Goal: Task Accomplishment & Management: Manage account settings

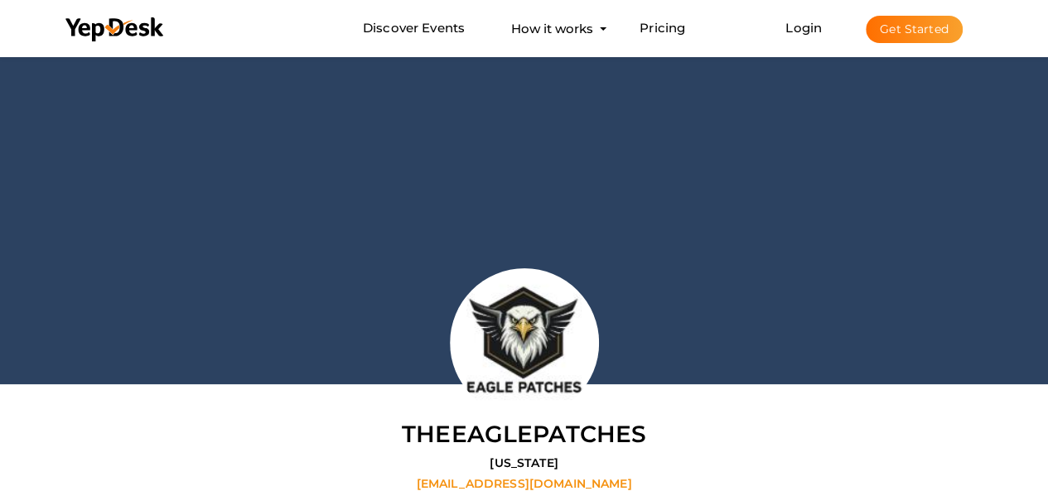
click at [914, 31] on button "Get Started" at bounding box center [914, 29] width 97 height 27
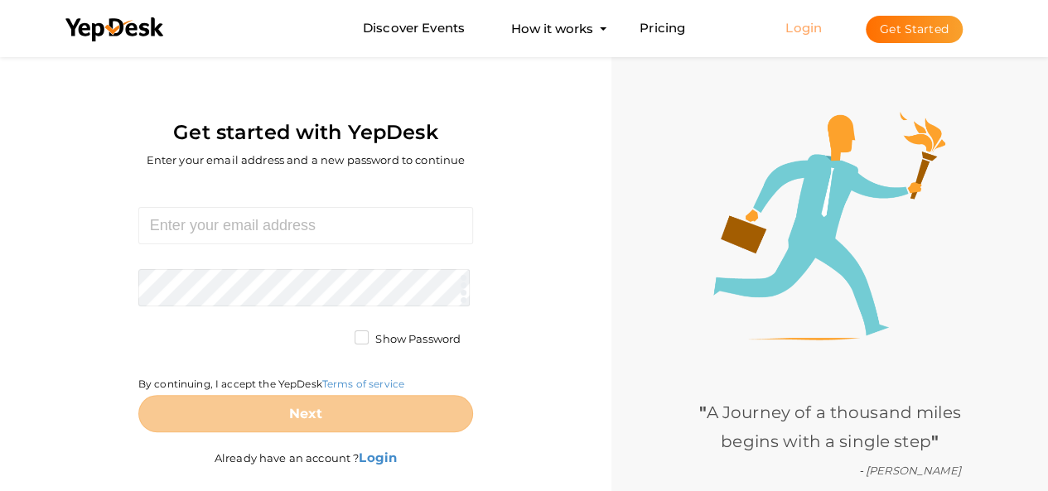
click at [803, 29] on link "Login" at bounding box center [803, 28] width 36 height 16
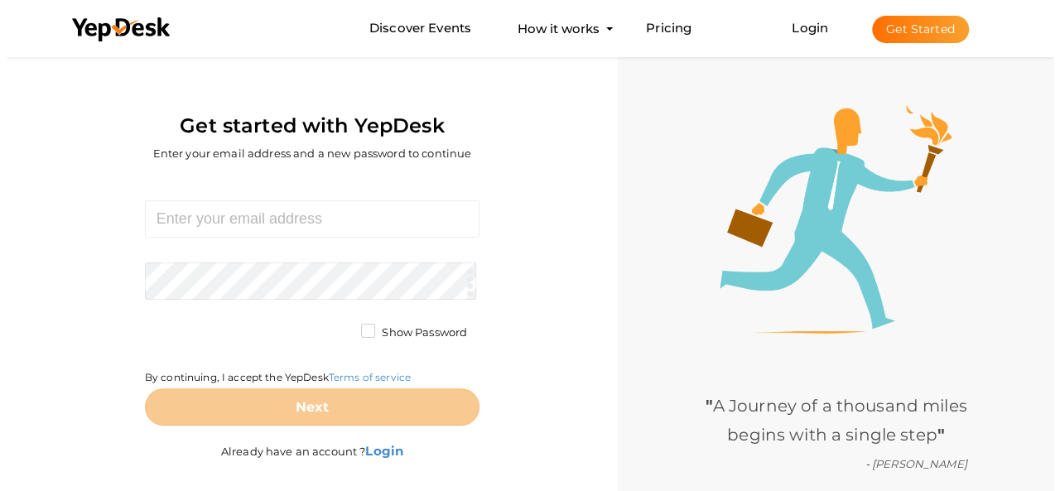
scroll to position [53, 0]
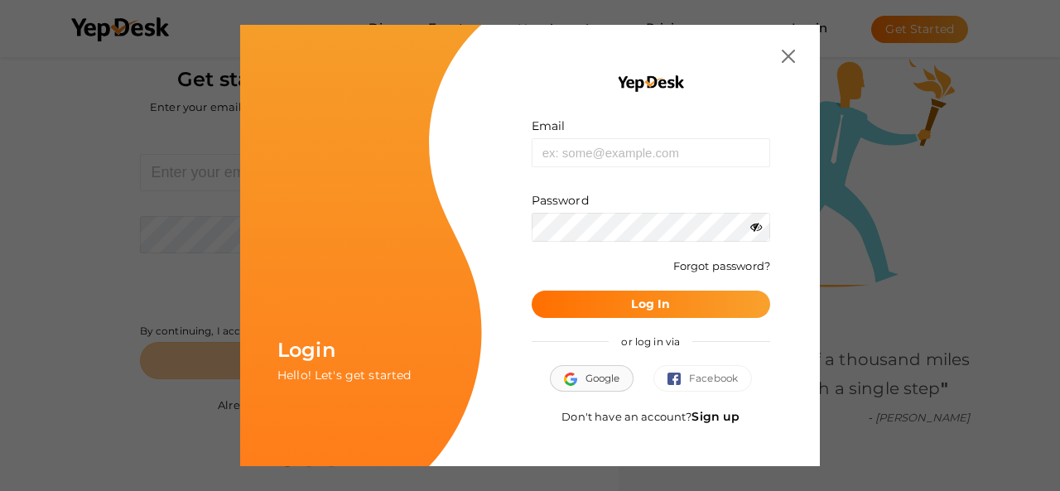
click at [597, 378] on span "Google" at bounding box center [592, 378] width 56 height 17
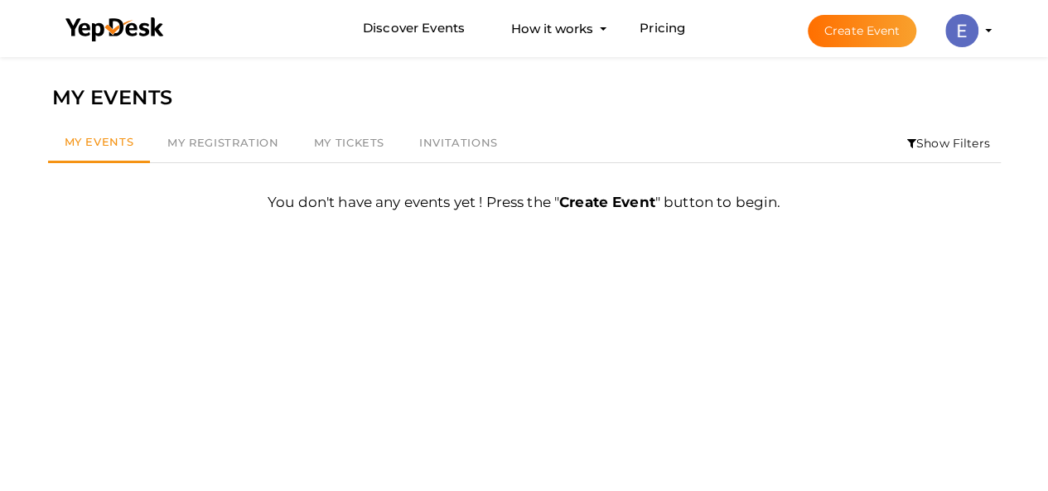
click at [996, 31] on div "Discover Events How it works Powerful Registration / Ticketing Start selling yo…" at bounding box center [524, 28] width 969 height 57
click at [959, 36] on img at bounding box center [961, 30] width 33 height 33
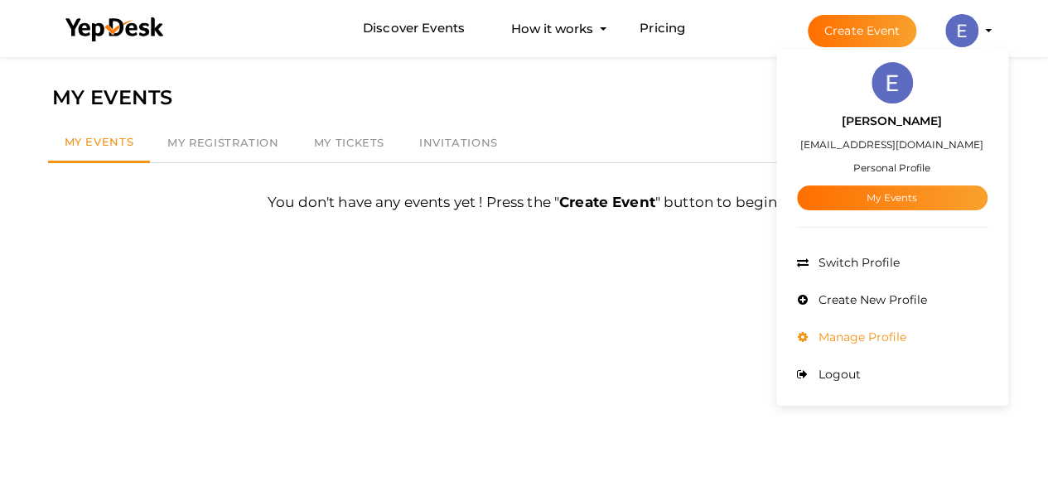
click at [891, 332] on span "Manage Profile" at bounding box center [860, 337] width 92 height 15
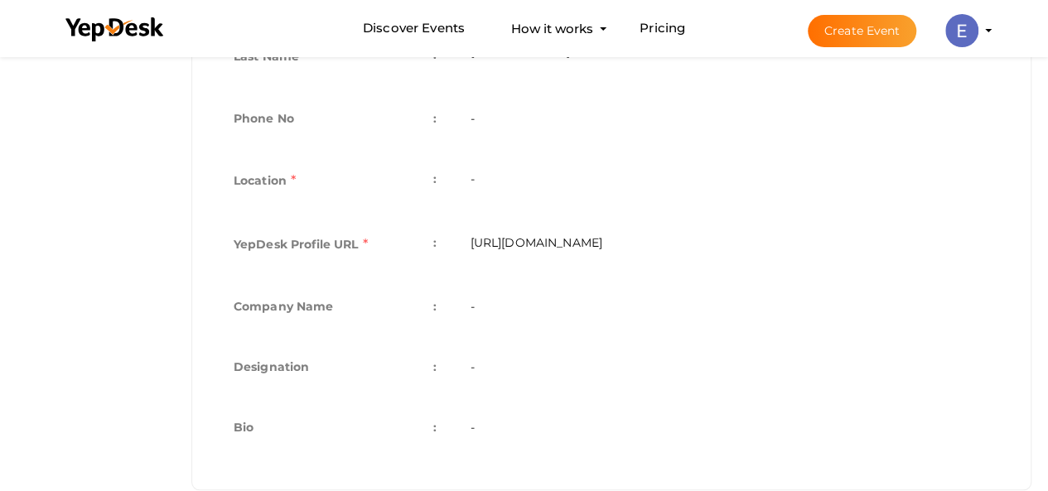
scroll to position [522, 0]
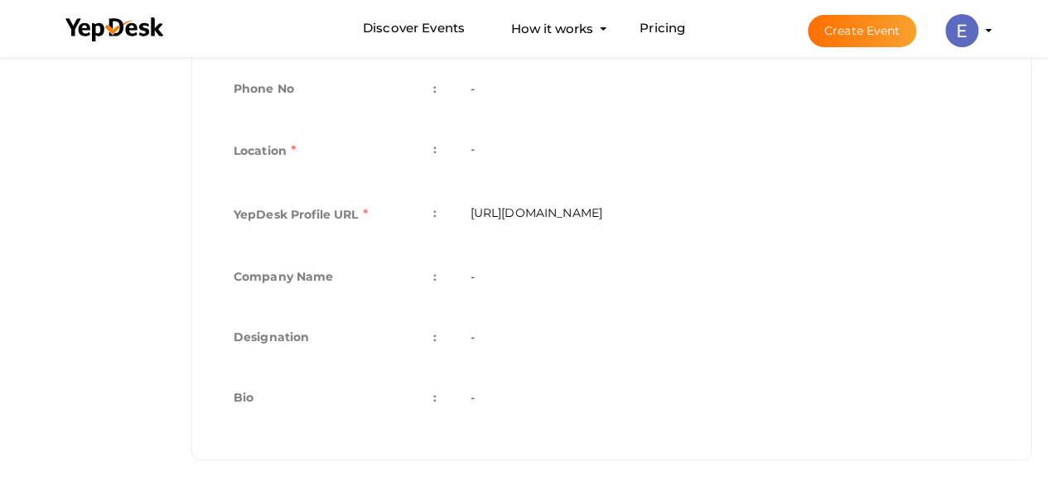
click at [538, 344] on td "-" at bounding box center [729, 339] width 552 height 60
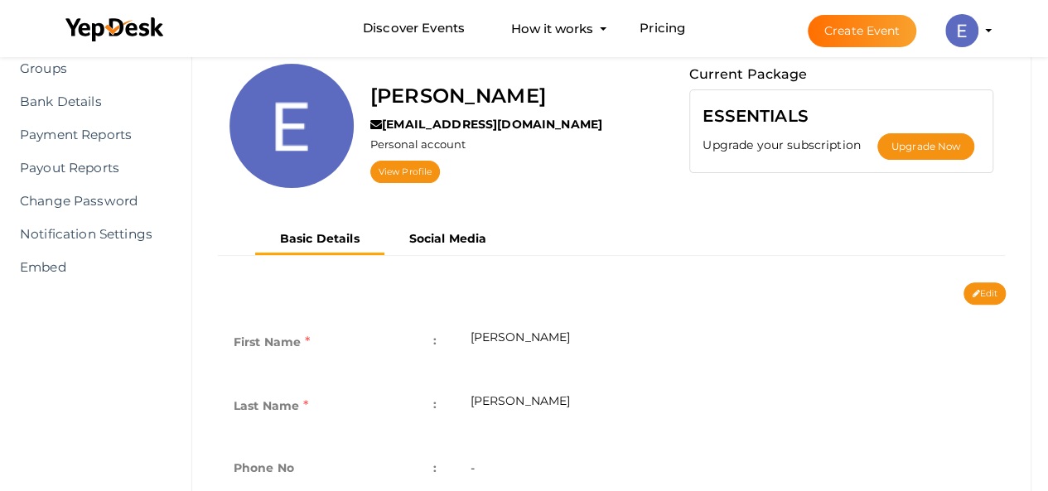
scroll to position [108, 0]
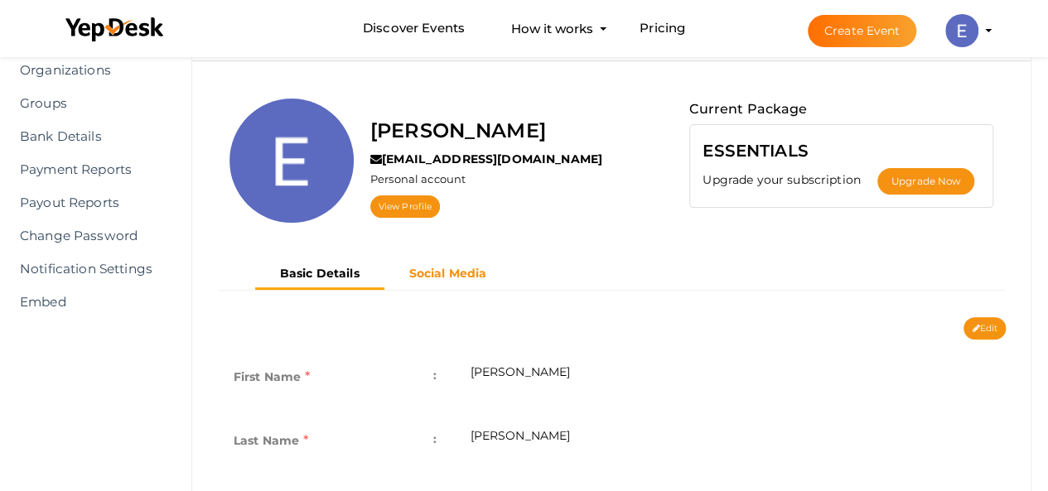
click at [427, 273] on b "Social Media" at bounding box center [448, 273] width 78 height 15
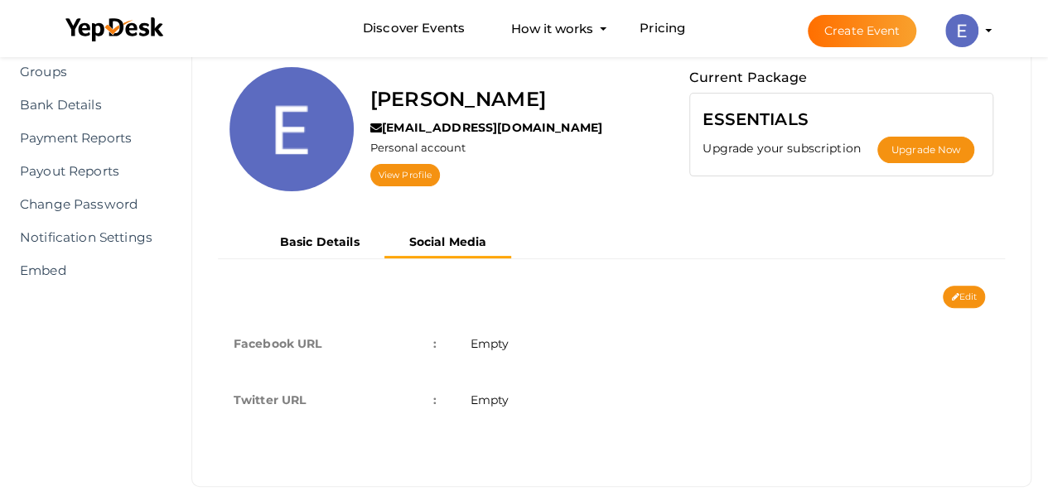
scroll to position [166, 0]
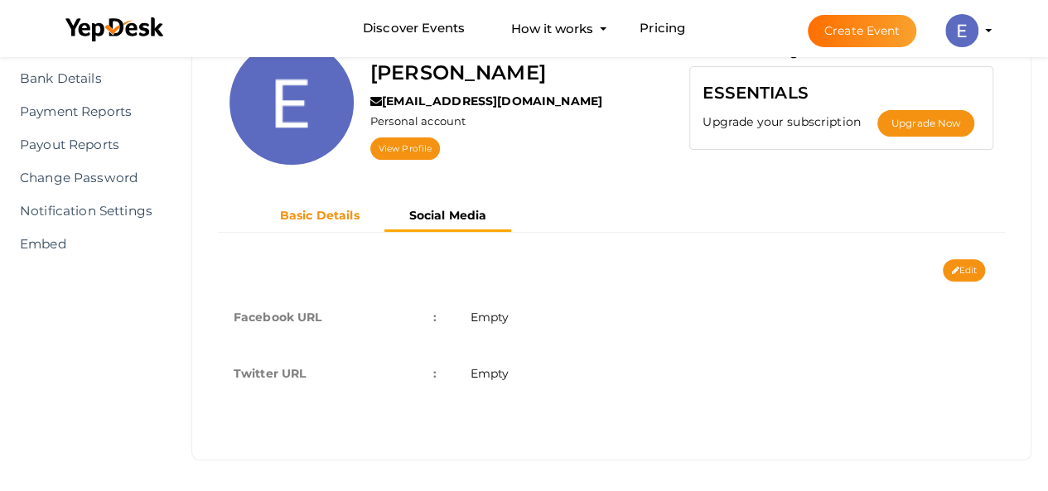
click at [345, 224] on button "Basic Details" at bounding box center [319, 215] width 129 height 27
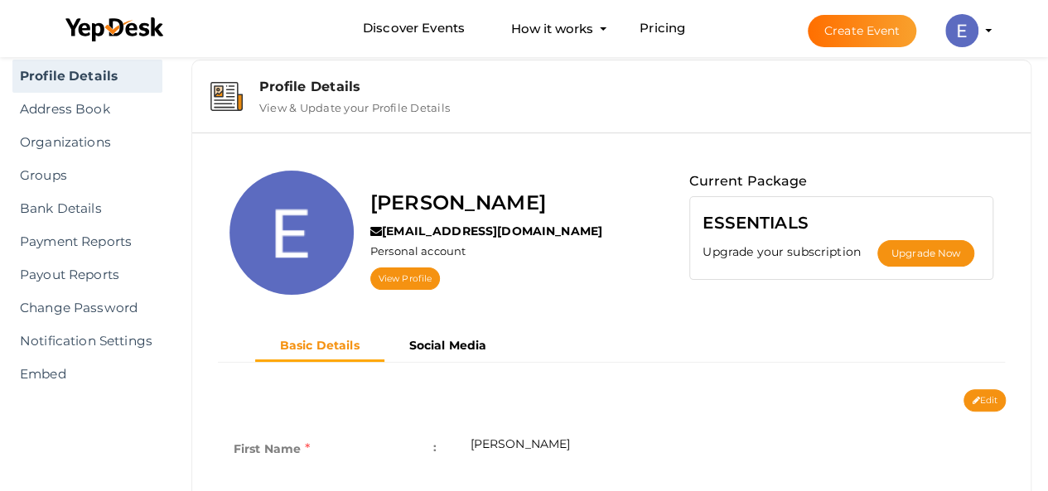
scroll to position [0, 0]
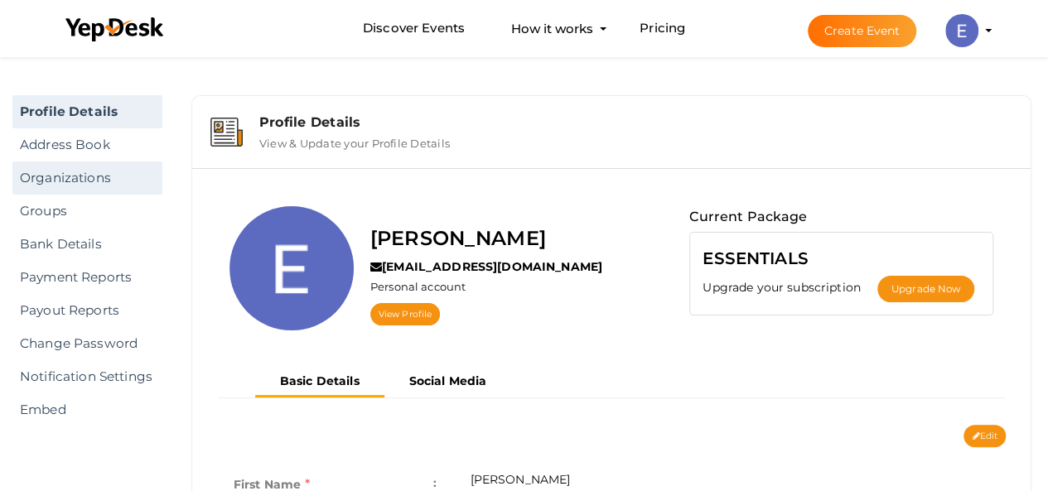
click at [76, 171] on link "Organizations" at bounding box center [87, 178] width 150 height 33
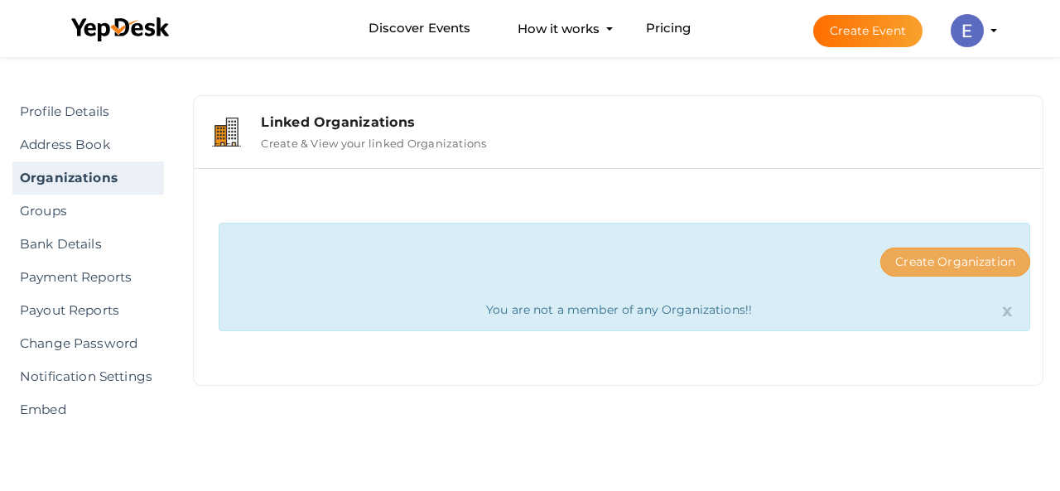
click at [901, 252] on button "Create Organization" at bounding box center [955, 262] width 150 height 29
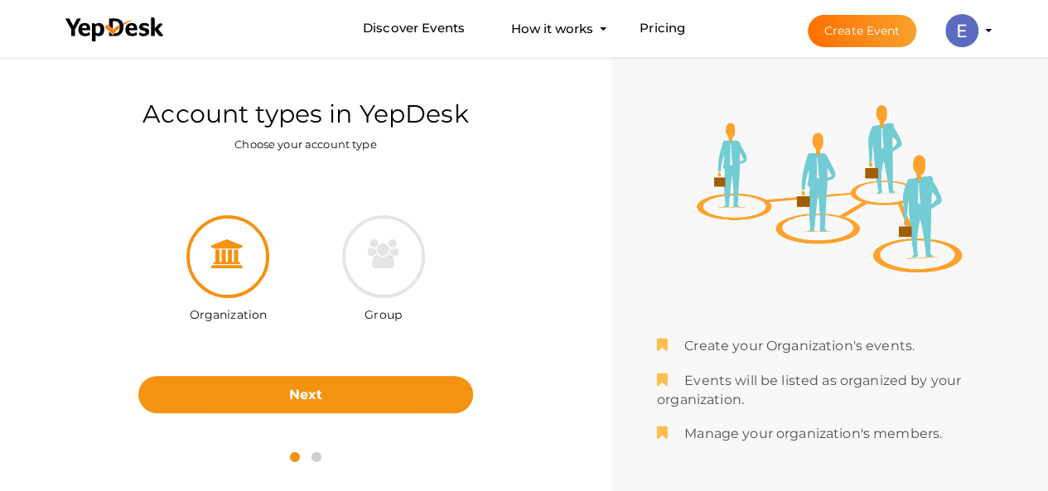
scroll to position [46, 0]
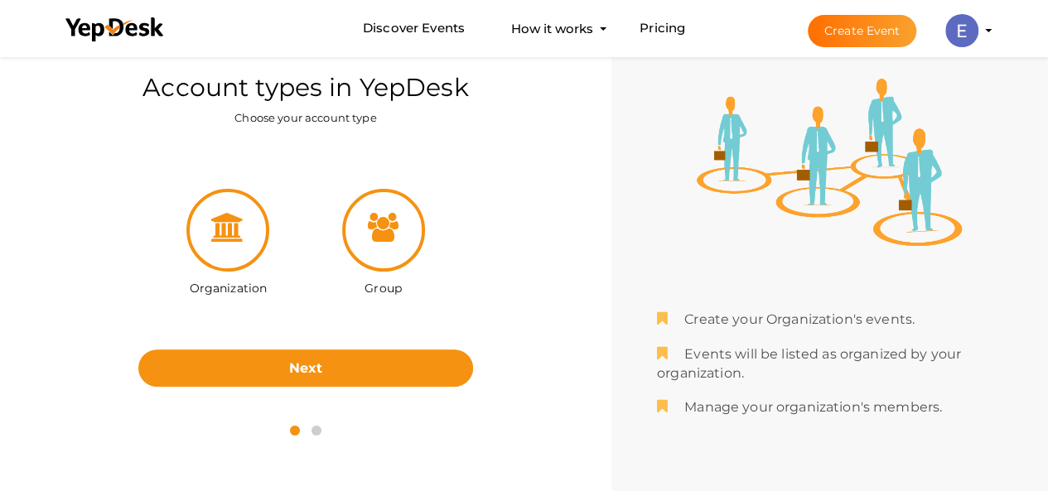
click at [388, 227] on icon at bounding box center [382, 227] width 31 height 29
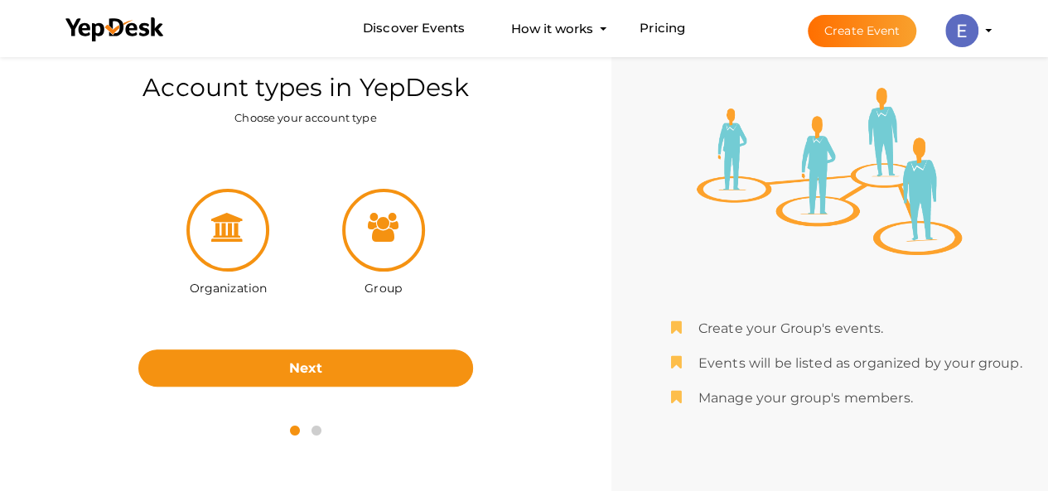
click at [260, 223] on div at bounding box center [227, 230] width 83 height 83
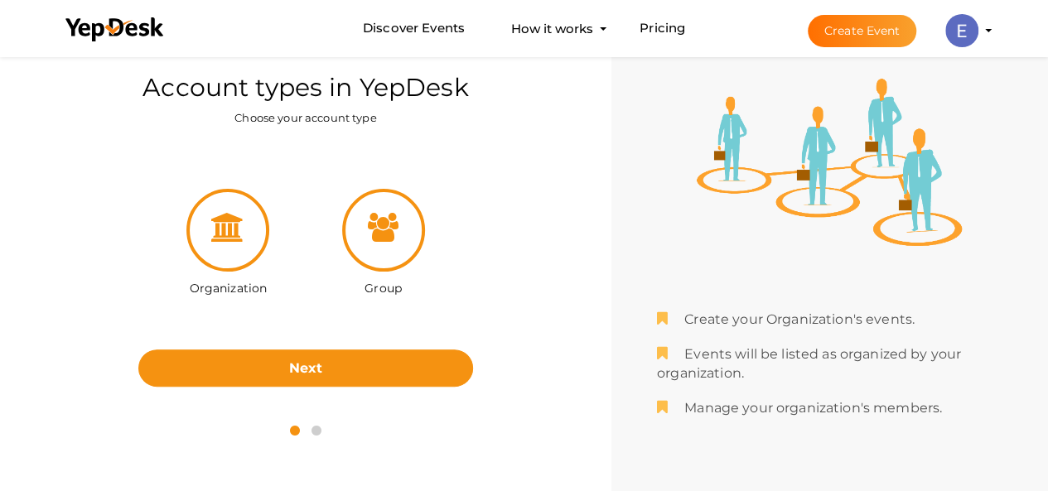
click at [362, 234] on div at bounding box center [383, 230] width 83 height 83
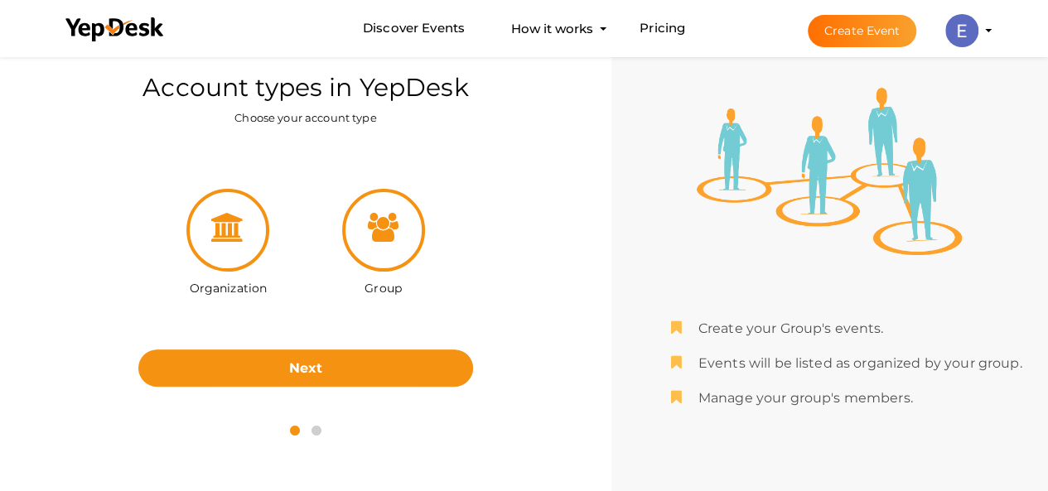
click at [189, 241] on div at bounding box center [227, 230] width 83 height 83
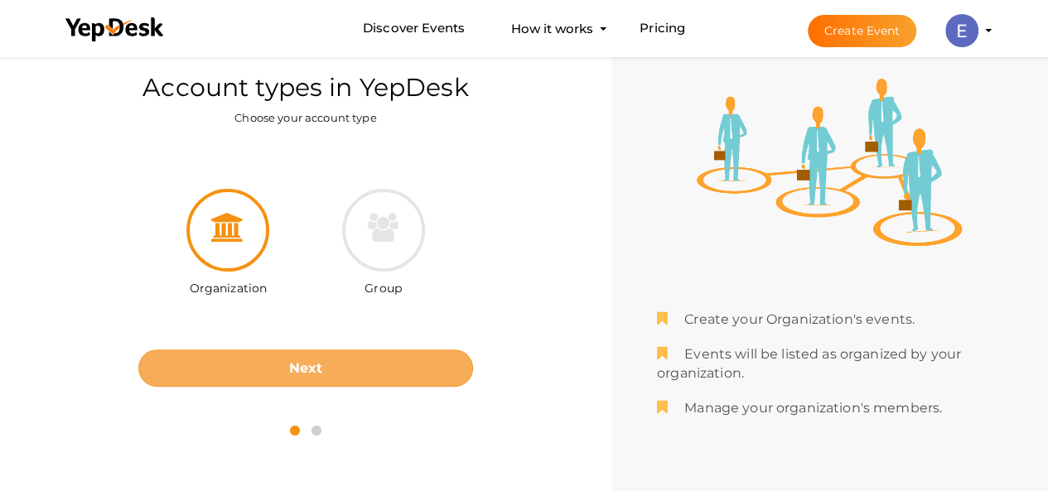
click at [308, 360] on b "Next" at bounding box center [306, 368] width 34 height 16
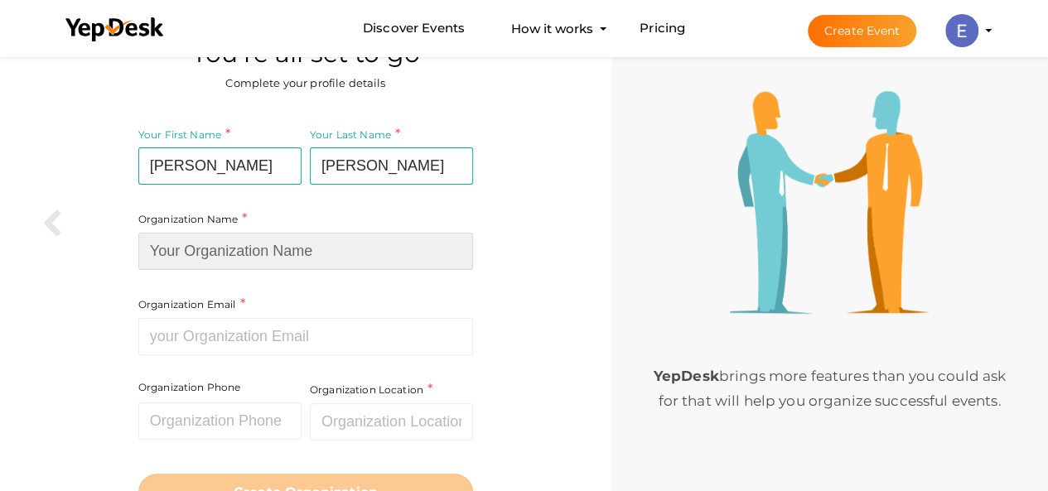
click at [268, 239] on input at bounding box center [305, 251] width 335 height 37
paste input "theamericanpatch"
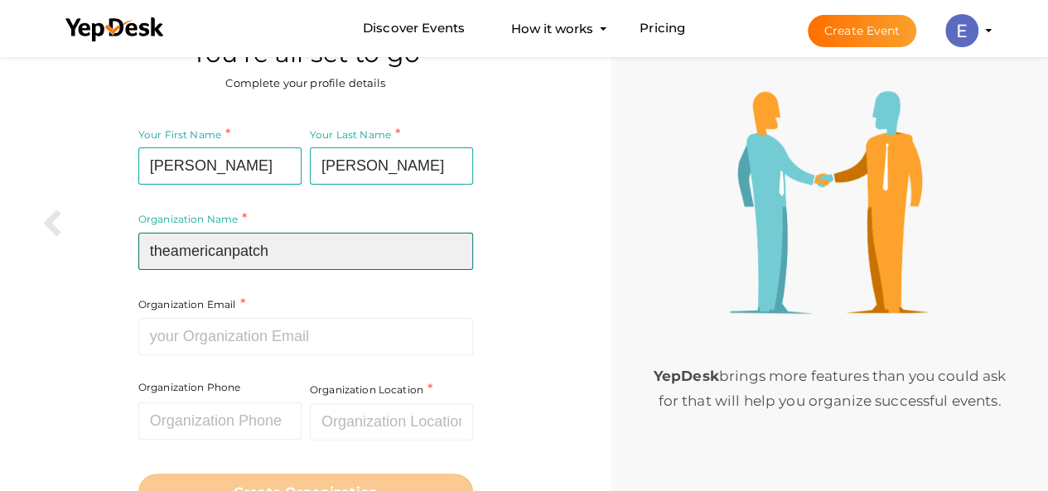
type input "theamericanpatch"
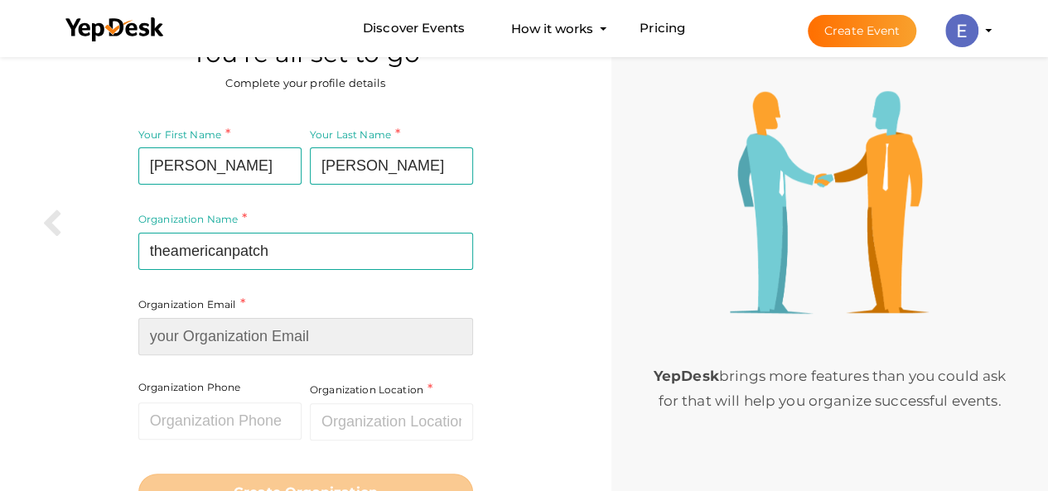
click at [273, 323] on div "Organization Email Required. Invalid email." at bounding box center [305, 325] width 335 height 60
click at [273, 352] on input at bounding box center [305, 336] width 335 height 37
paste input "[EMAIL_ADDRESS][DOMAIN_NAME]"
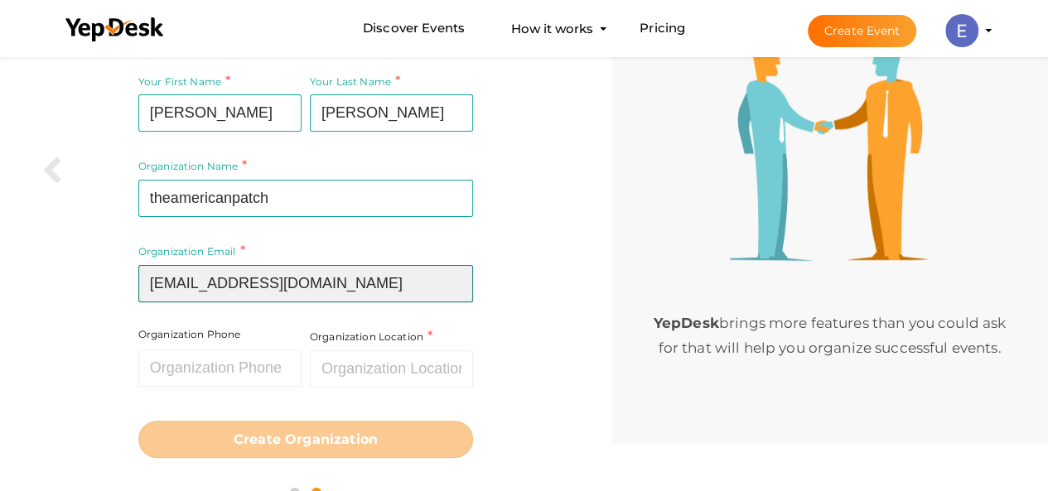
scroll to position [124, 0]
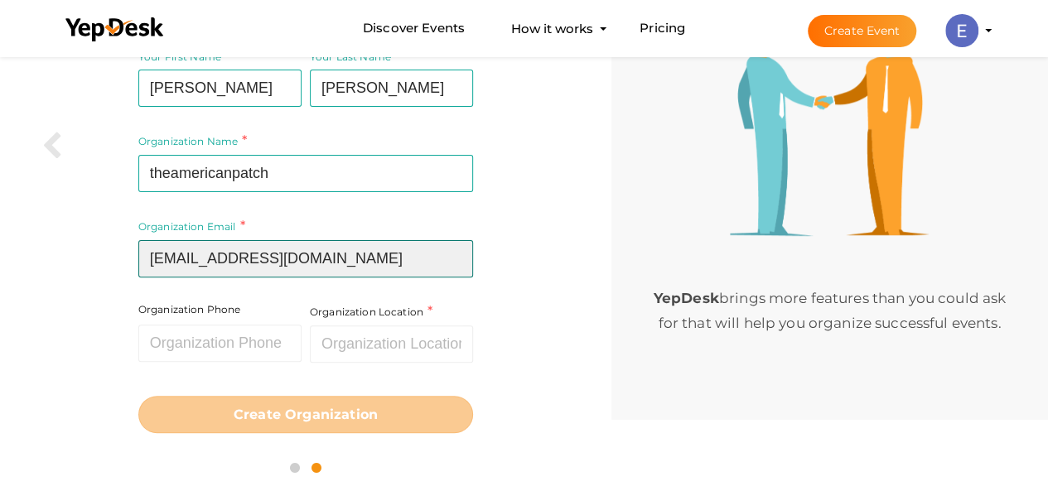
type input "[EMAIL_ADDRESS][DOMAIN_NAME]"
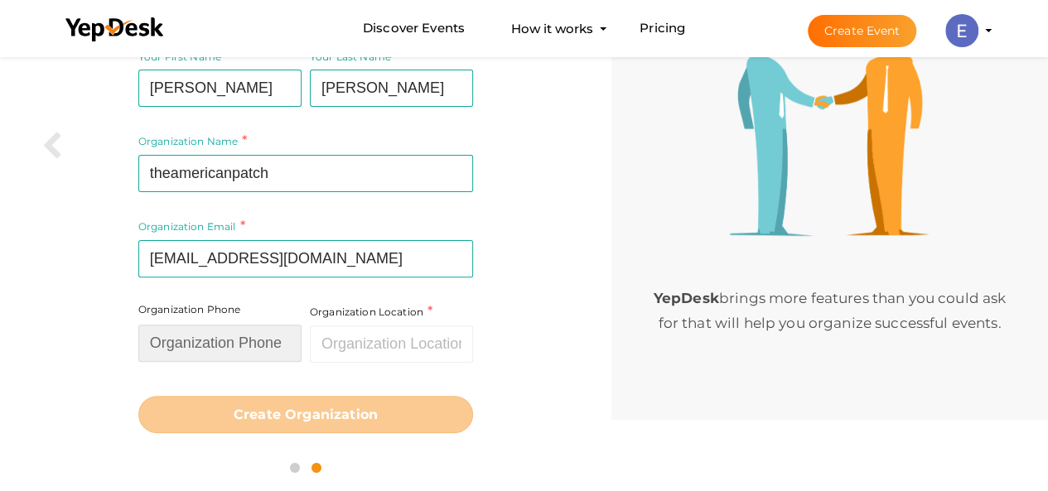
click at [244, 343] on input "text" at bounding box center [219, 343] width 163 height 37
paste input "Facebook X YouTube Instagram tiktok +(571) 899-4747"
type input "Facebook X YouTube Instagram tiktok +(571) 899-4747"
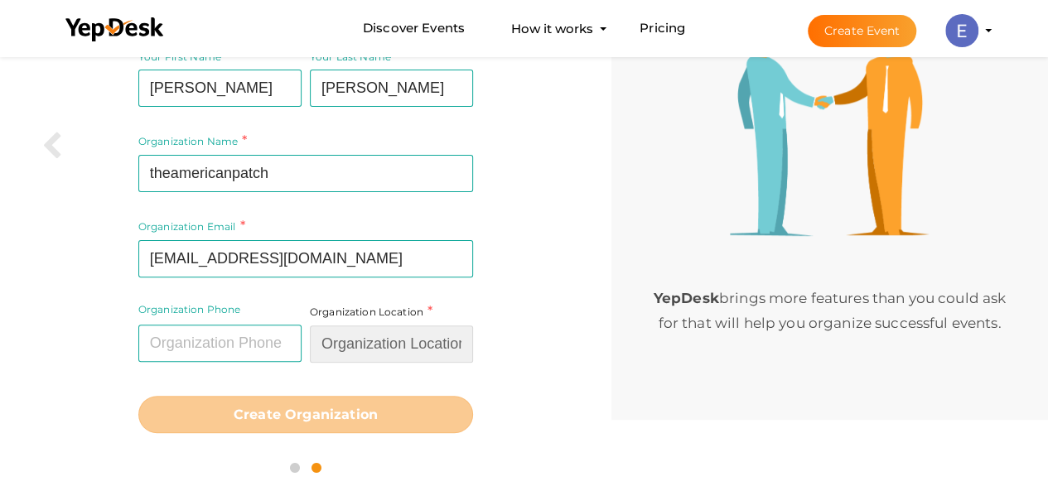
click at [456, 342] on input "text" at bounding box center [391, 344] width 163 height 37
paste input "Facebook X YouTube Instagram tiktok +(571) 899-4747"
type input "Facebook X YouTube Instagram tiktok +(571) 899-4747"
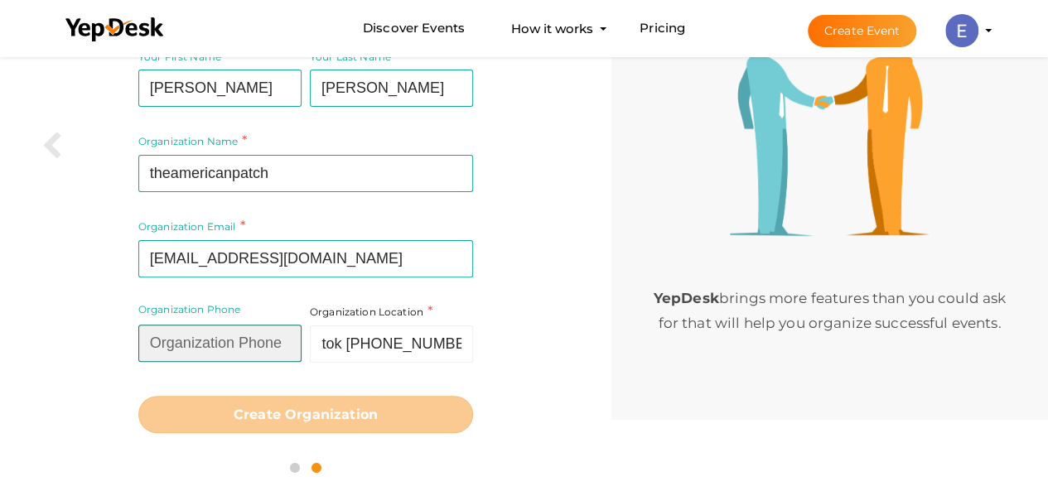
click at [231, 355] on input "text" at bounding box center [219, 343] width 163 height 37
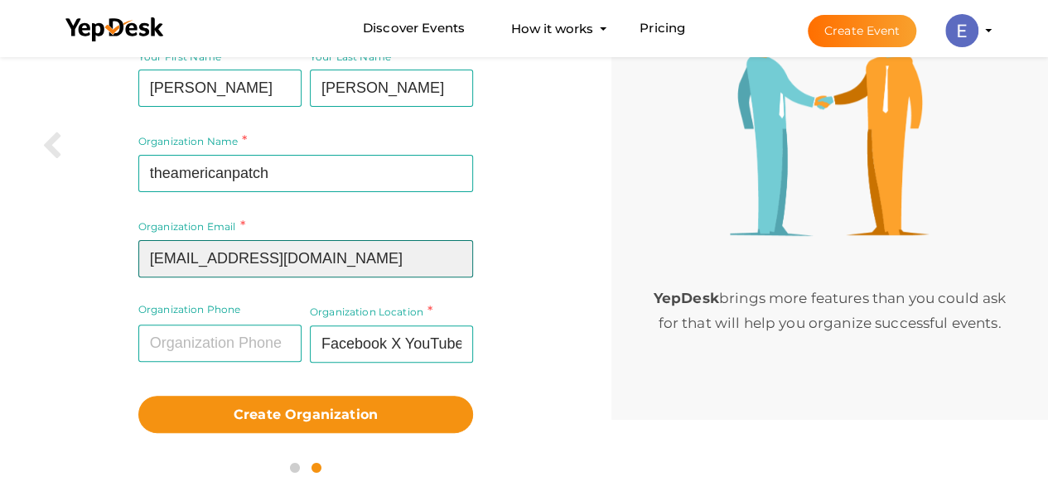
click at [258, 254] on input "[EMAIL_ADDRESS][DOMAIN_NAME]" at bounding box center [305, 258] width 335 height 37
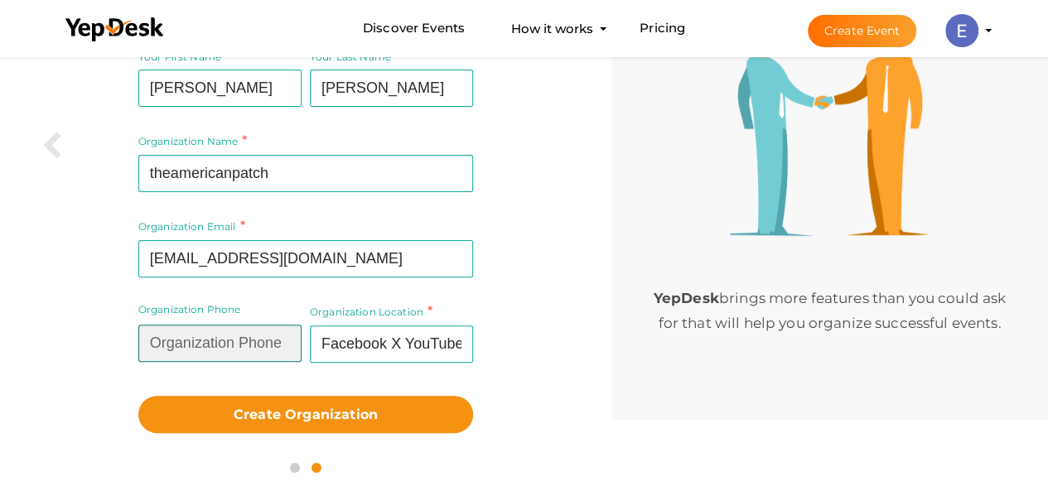
click at [229, 340] on input "text" at bounding box center [219, 343] width 163 height 37
paste input "theamericanpatch"
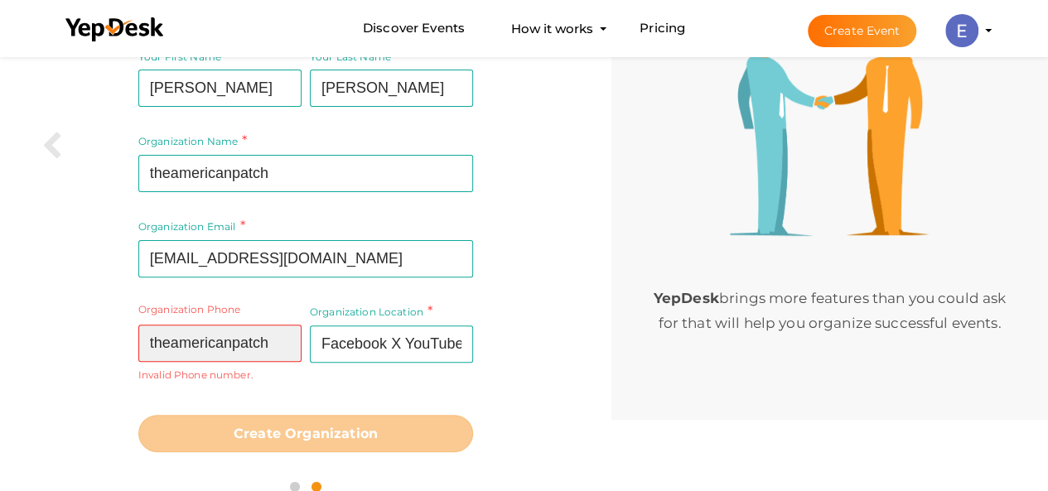
type input "theamericanpatch"
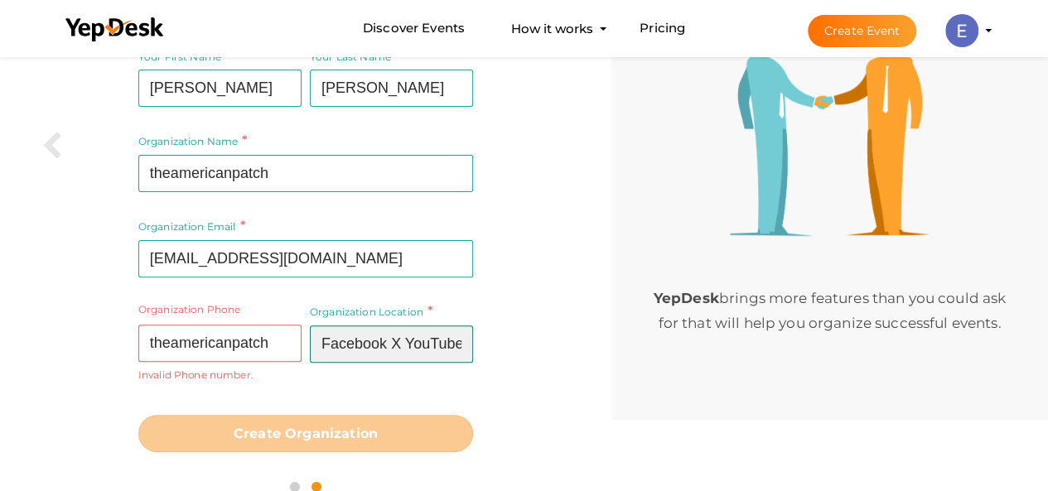
click at [408, 355] on input "Facebook X YouTube Instagram tiktok +(571) 899-4747" at bounding box center [391, 344] width 163 height 37
drag, startPoint x: 408, startPoint y: 355, endPoint x: 440, endPoint y: 278, distance: 82.8
click at [408, 354] on input "Facebook X YouTube Instagram tiktok +(571) 899-4747" at bounding box center [391, 344] width 163 height 37
paste input "text"
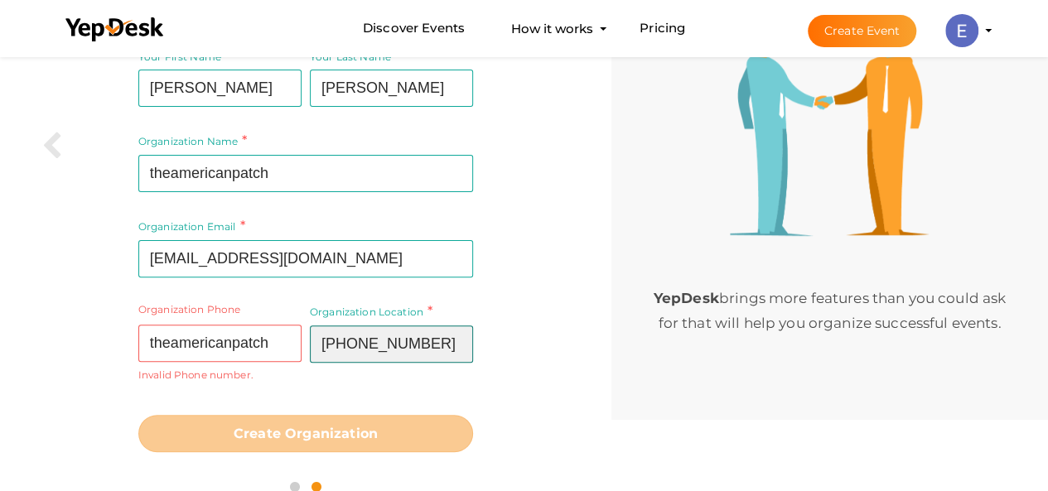
click at [446, 339] on input "+(571) 899-4747" at bounding box center [391, 344] width 163 height 37
type input "+(571) 899-4747"
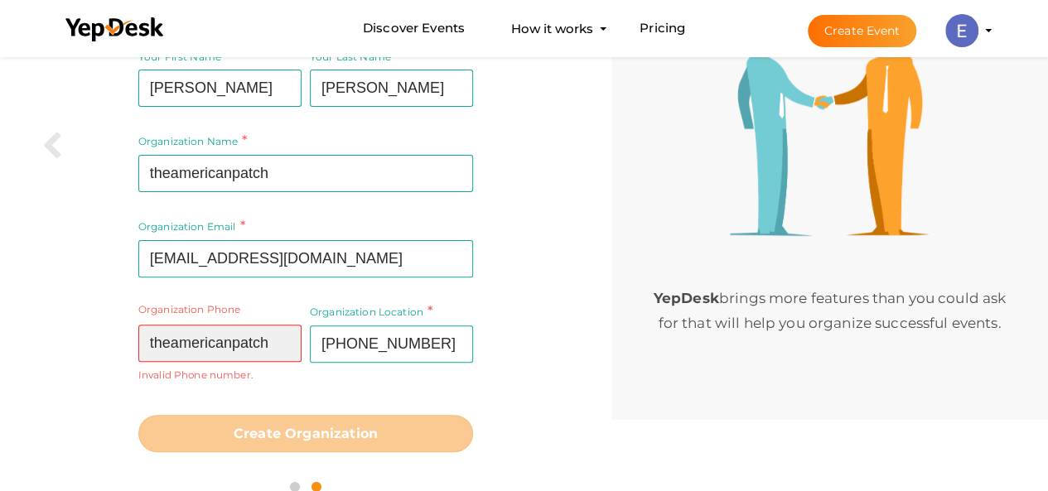
click at [256, 355] on input "theamericanpatch" at bounding box center [219, 343] width 163 height 37
paste input "+(571) 899-4747"
type input "+(571) 899-4747"
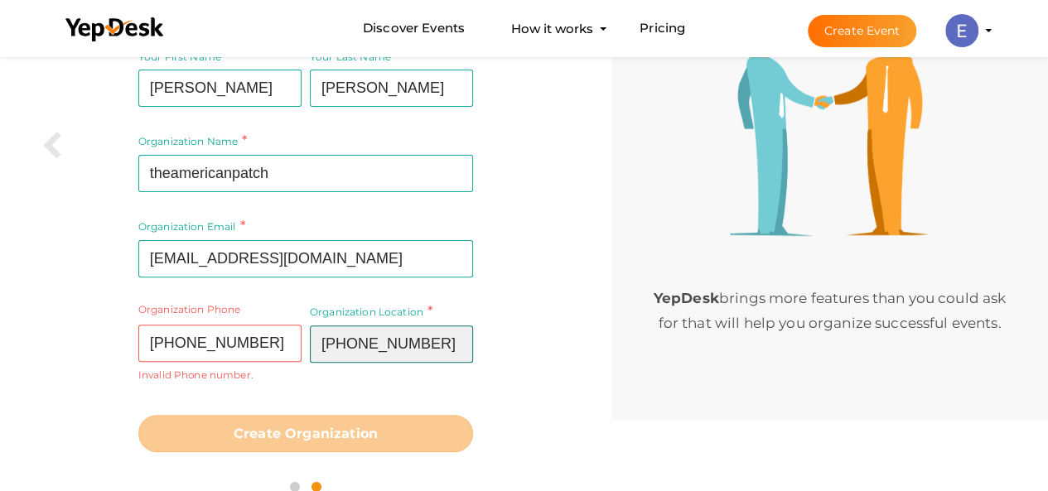
click at [335, 343] on input "+(571) 899-4747" at bounding box center [391, 344] width 163 height 37
paste input "[STREET_ADDRESS]"
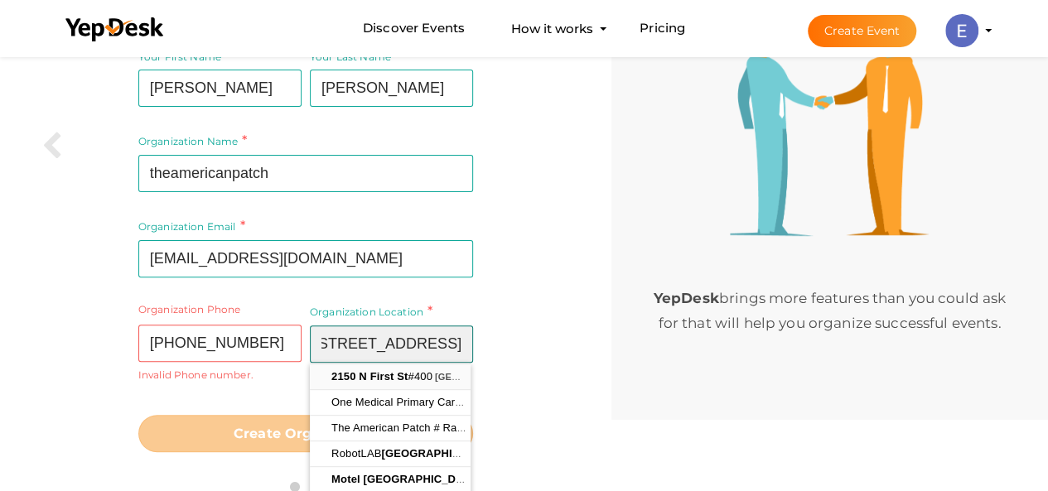
type input "[STREET_ADDRESS]"
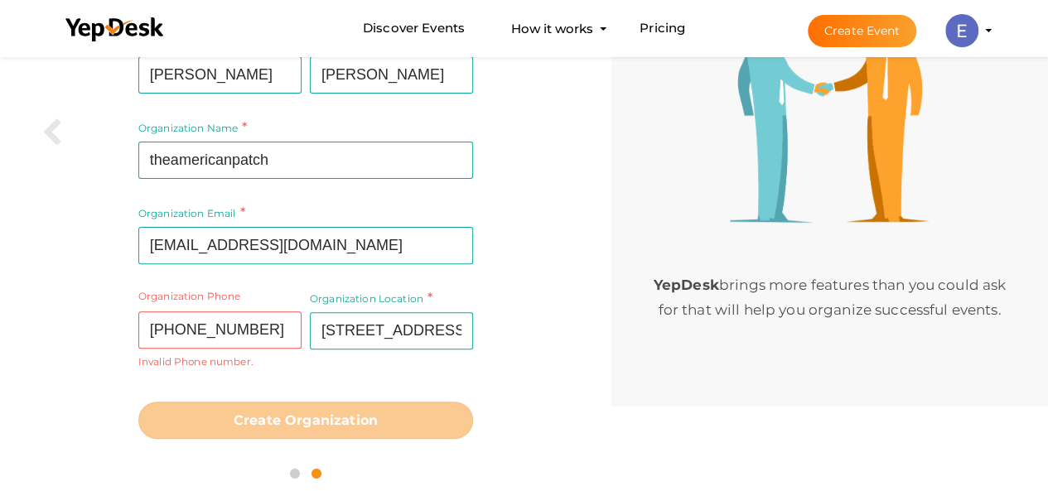
scroll to position [144, 0]
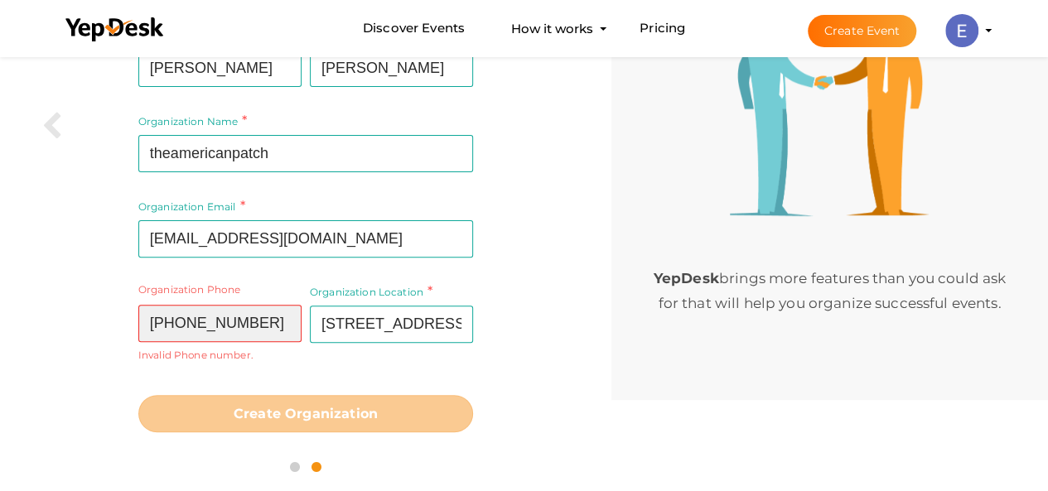
click at [159, 323] on input "+(571) 899-4747" at bounding box center [219, 323] width 163 height 37
click at [159, 322] on input "(571) 899-4747" at bounding box center [219, 323] width 163 height 37
click at [184, 324] on input "571) 899-4747" at bounding box center [219, 323] width 163 height 37
click at [209, 325] on input "571899-4747" at bounding box center [219, 323] width 163 height 37
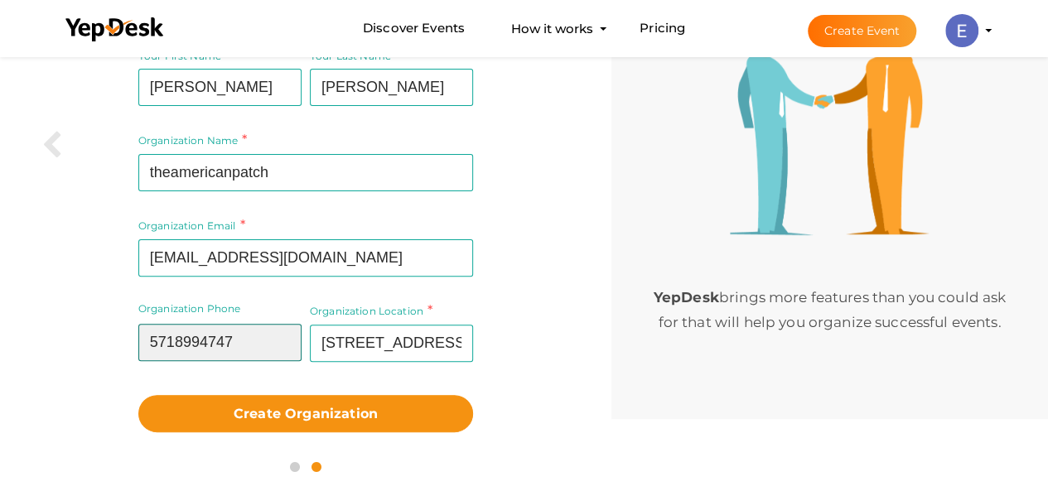
scroll to position [124, 0]
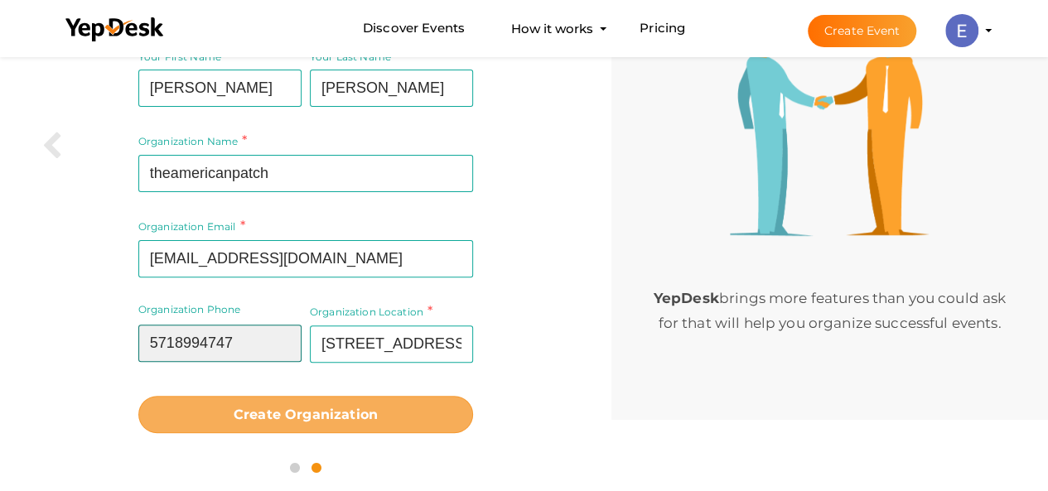
type input "5718994747"
click at [260, 418] on b "Create Organization" at bounding box center [306, 415] width 144 height 16
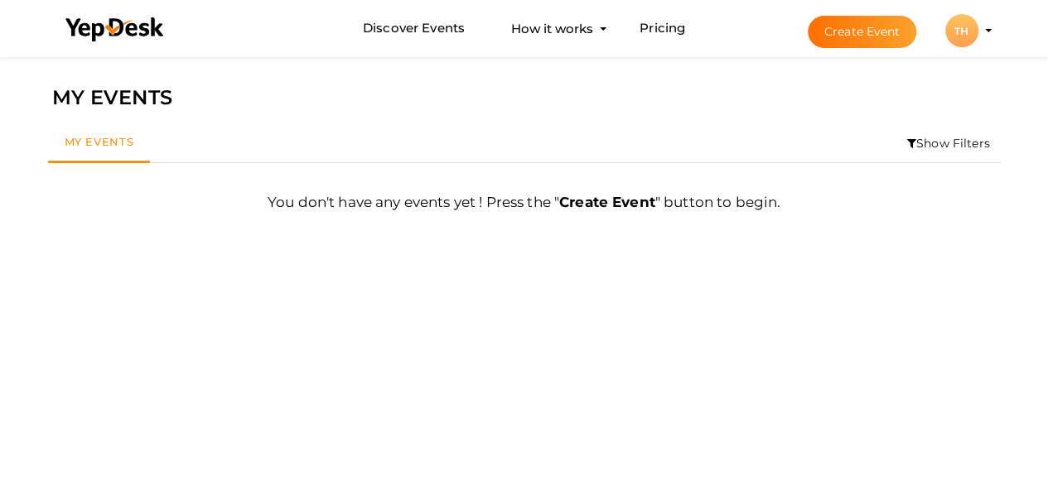
click at [966, 26] on div "TH" at bounding box center [961, 30] width 33 height 33
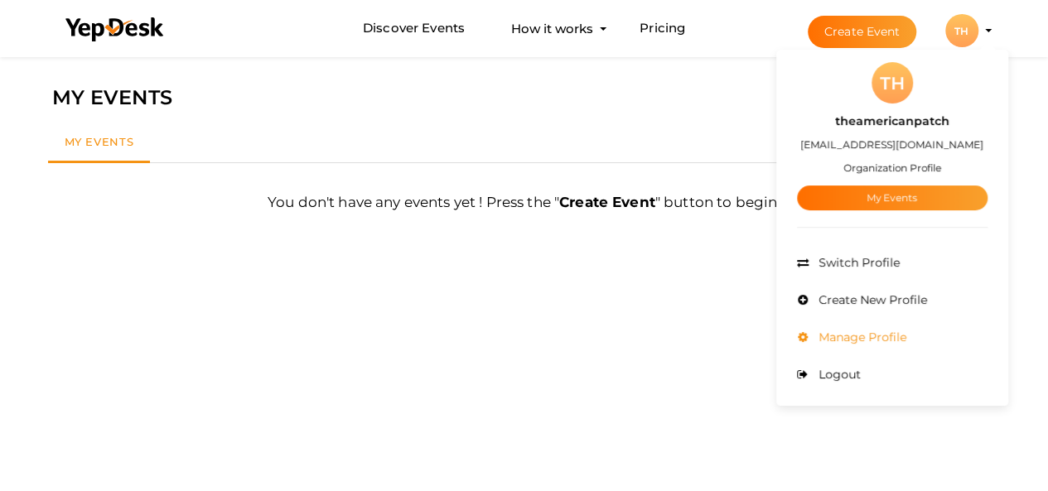
click at [890, 340] on span "Manage Profile" at bounding box center [860, 337] width 92 height 15
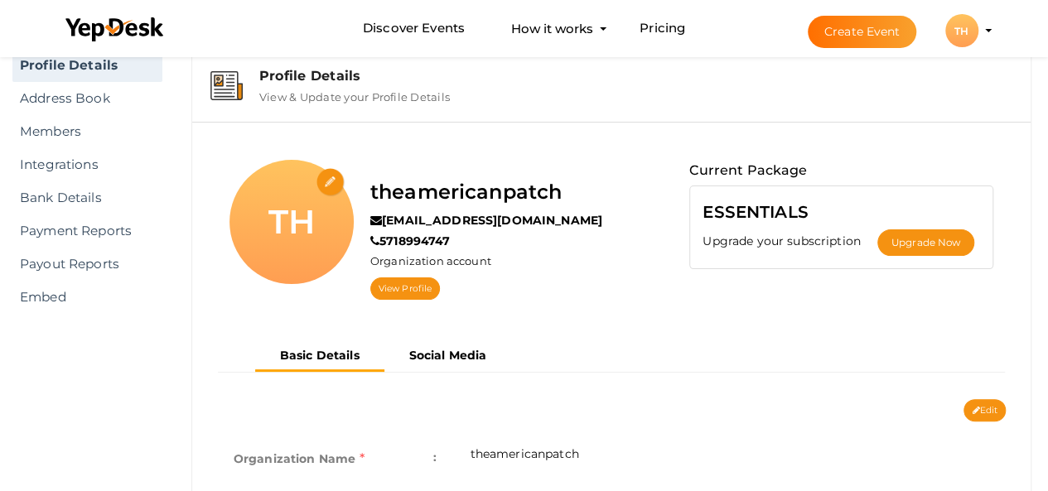
scroll to position [83, 0]
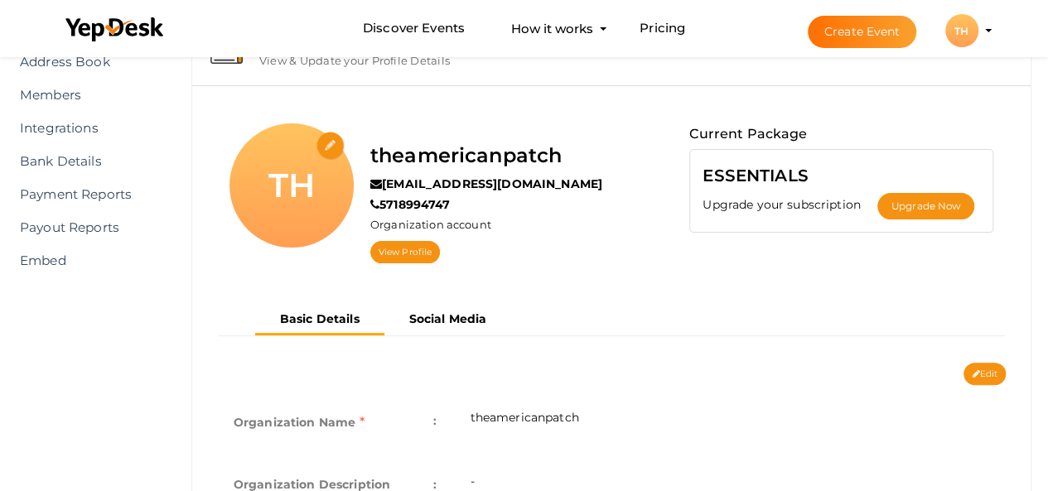
click at [328, 140] on input "file" at bounding box center [330, 146] width 29 height 29
click at [326, 142] on input "file" at bounding box center [330, 146] width 29 height 29
type input "C:\fakepath\Custom Patches Made in USA _ Patch Maker & Designer.html"
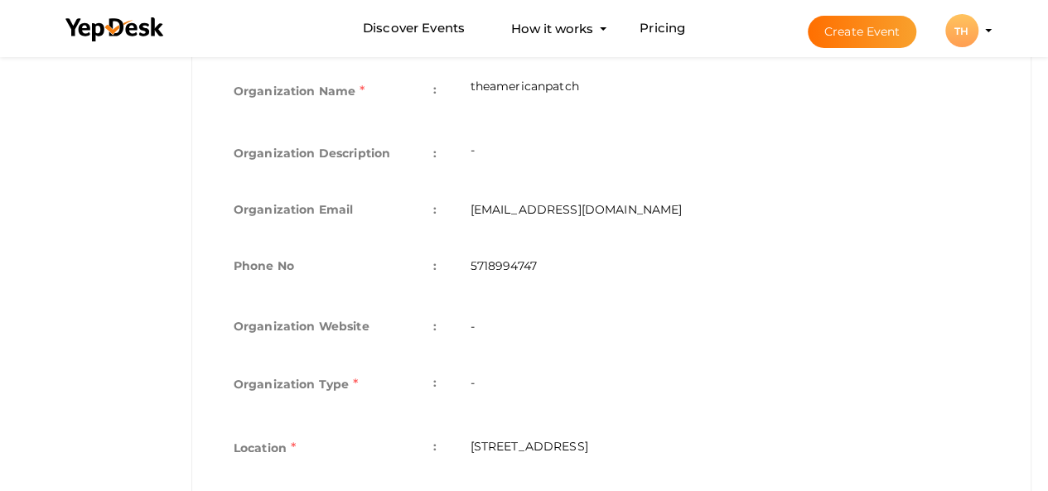
scroll to position [331, 0]
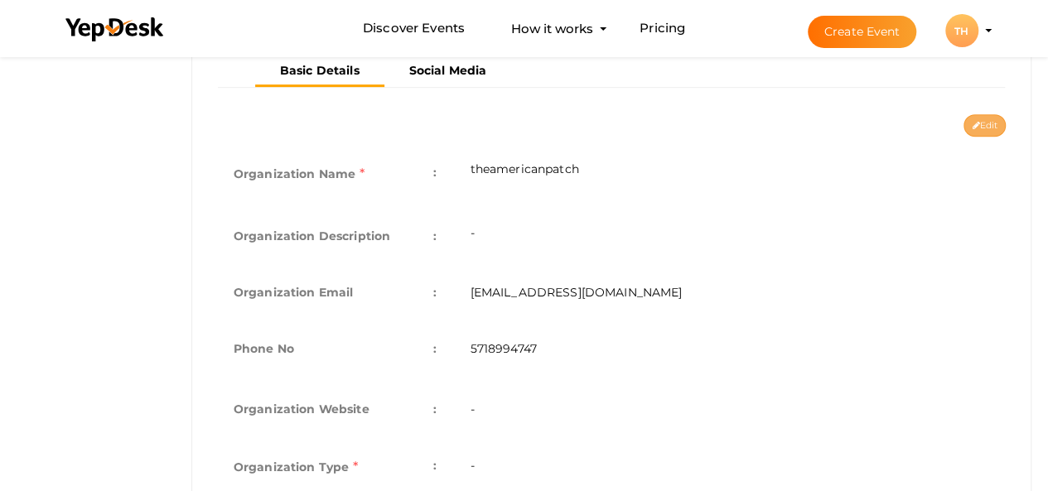
click at [998, 118] on button "Edit" at bounding box center [984, 125] width 42 height 22
type input "theamericanpatch"
type input "[EMAIL_ADDRESS][DOMAIN_NAME]"
type input "5718994747"
select select "9"
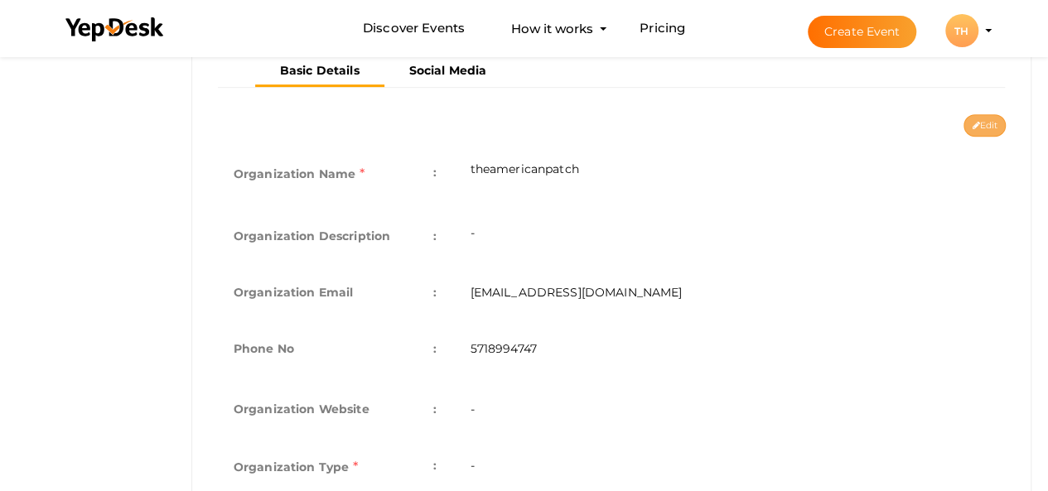
type input "[STREET_ADDRESS]"
type input "theamericanpatch"
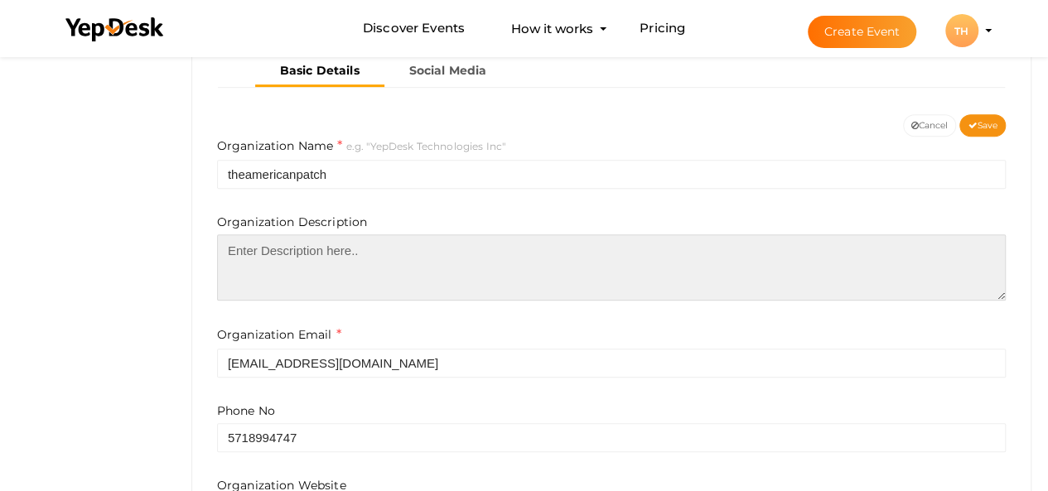
click at [467, 258] on textarea at bounding box center [611, 267] width 789 height 66
paste textarea "At The American Patch, we are passionate about offering high-quality, custom pa…"
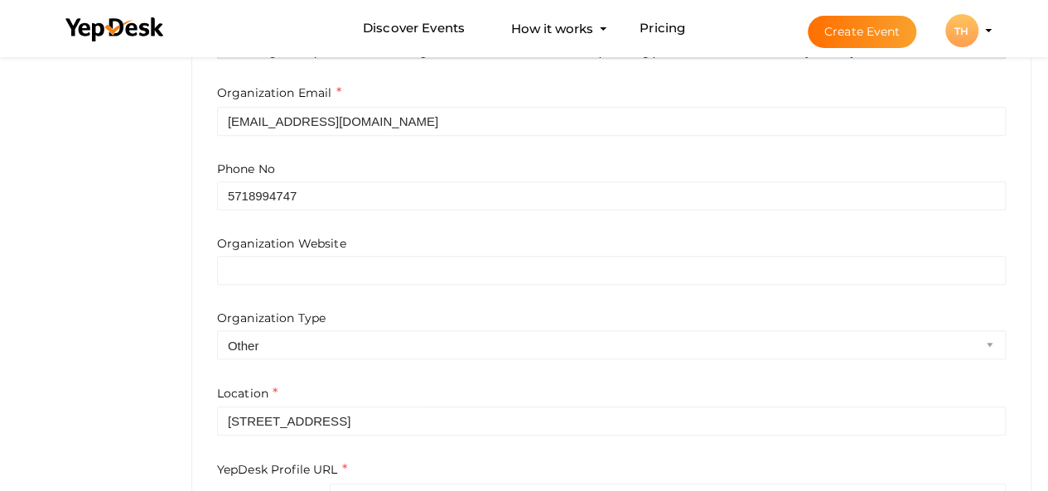
scroll to position [580, 0]
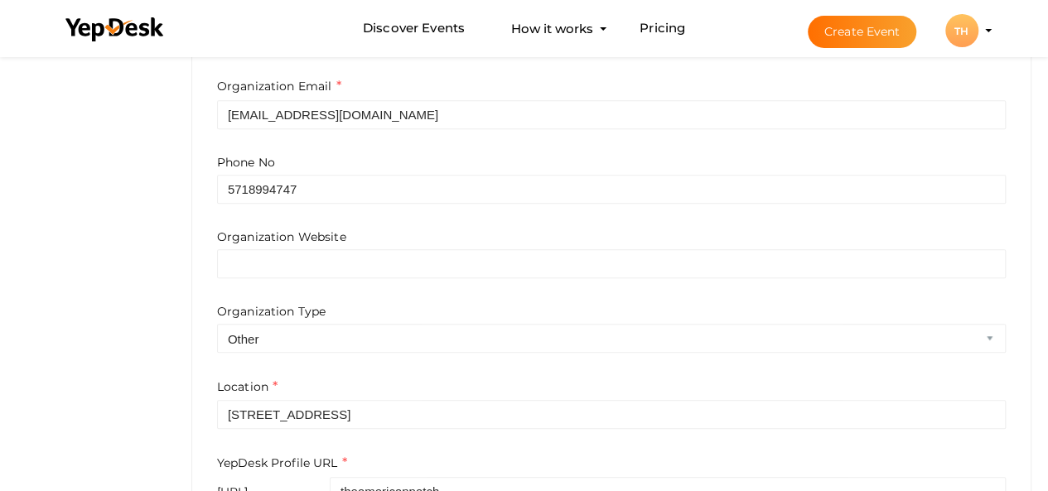
type textarea "At The American Patch, we are passionate about offering high-quality, custom pa…"
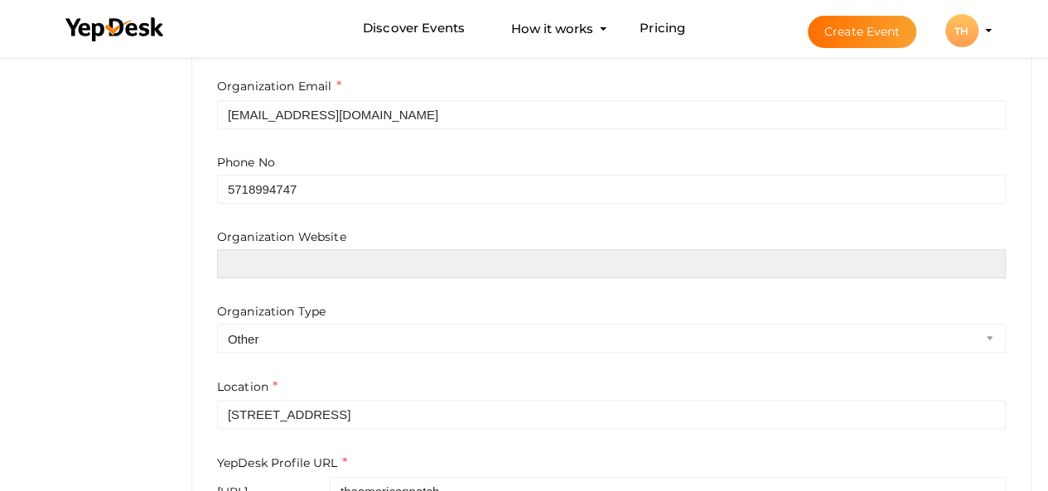
click at [265, 249] on input "text" at bounding box center [611, 263] width 789 height 29
paste input "https://theamericanpatch.com/"
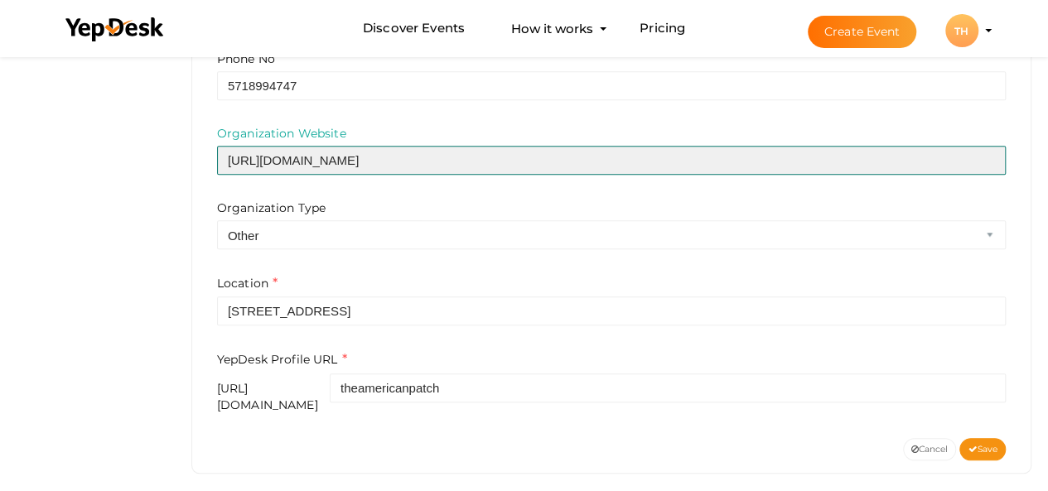
scroll to position [685, 0]
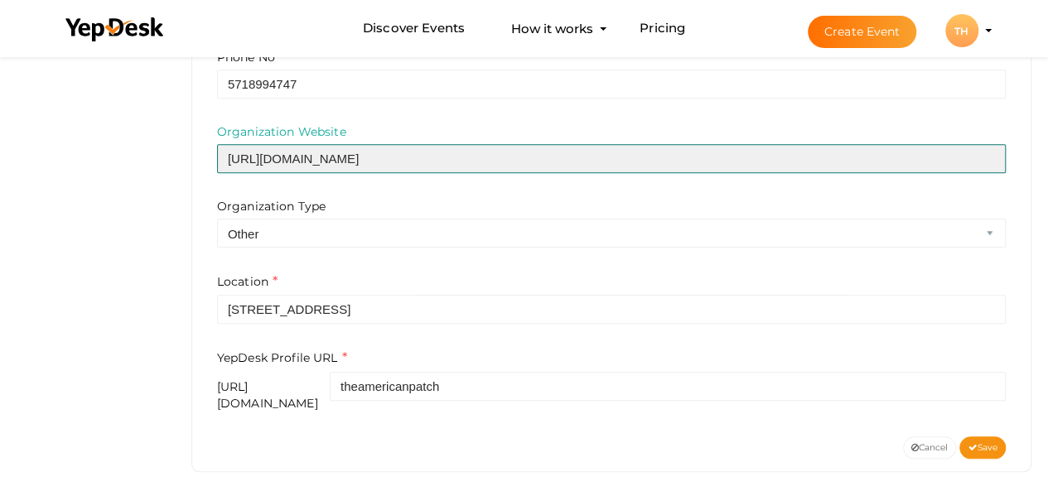
type input "https://theamericanpatch.com/"
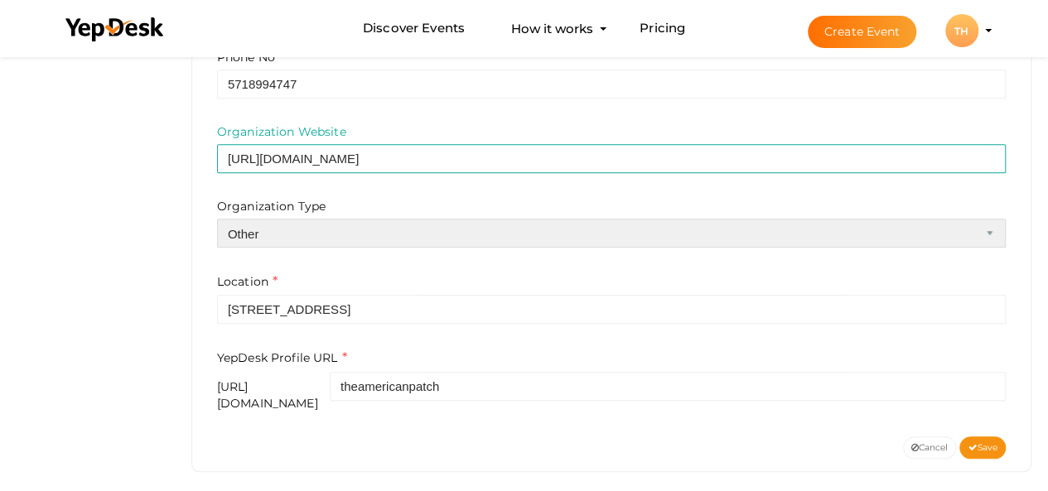
click at [416, 237] on select "Airline Corporation Educational Organization Government Organization Local Busi…" at bounding box center [611, 233] width 789 height 29
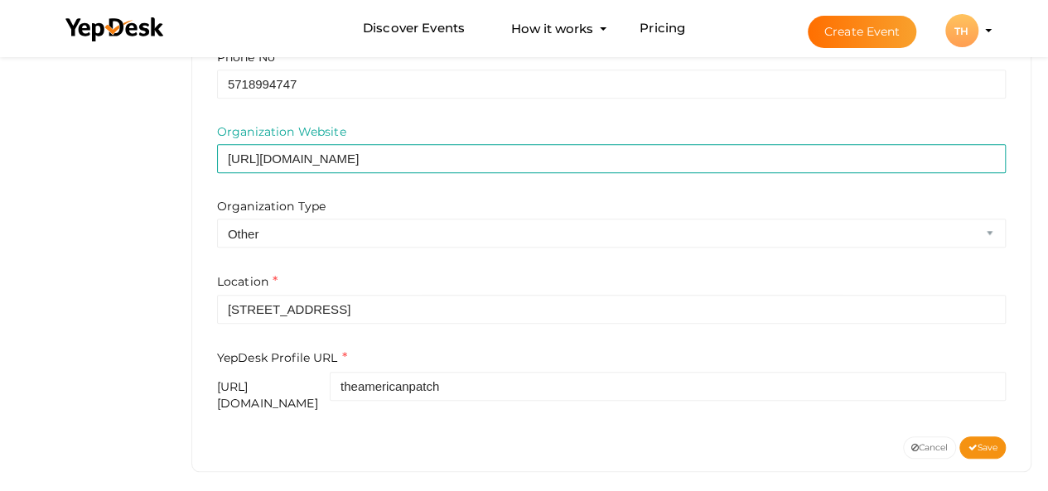
click at [974, 437] on button "Save" at bounding box center [982, 448] width 46 height 22
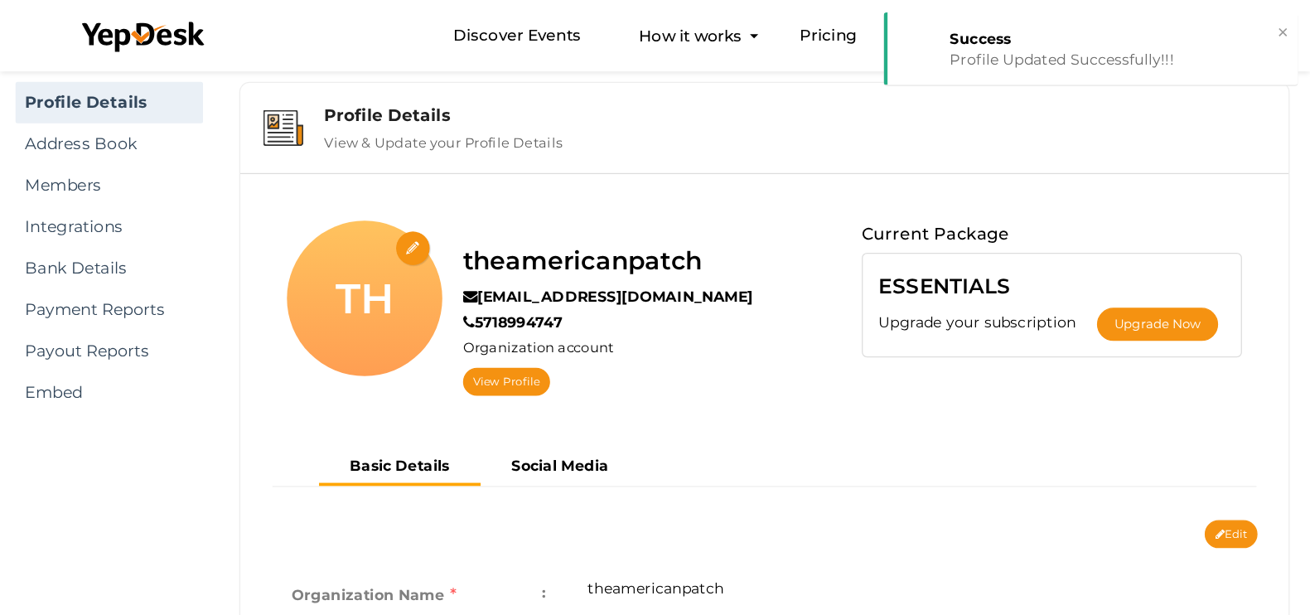
scroll to position [0, 0]
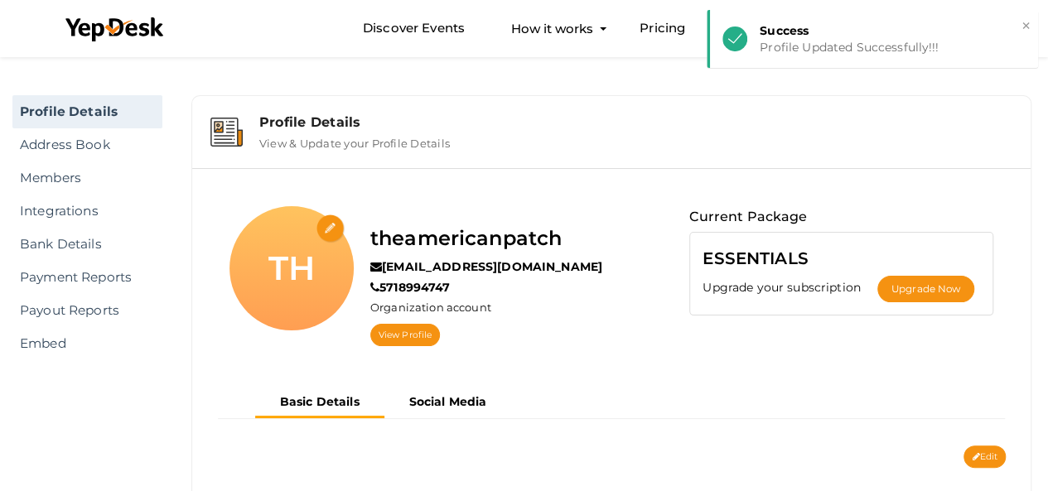
click at [328, 229] on input "file" at bounding box center [330, 229] width 29 height 29
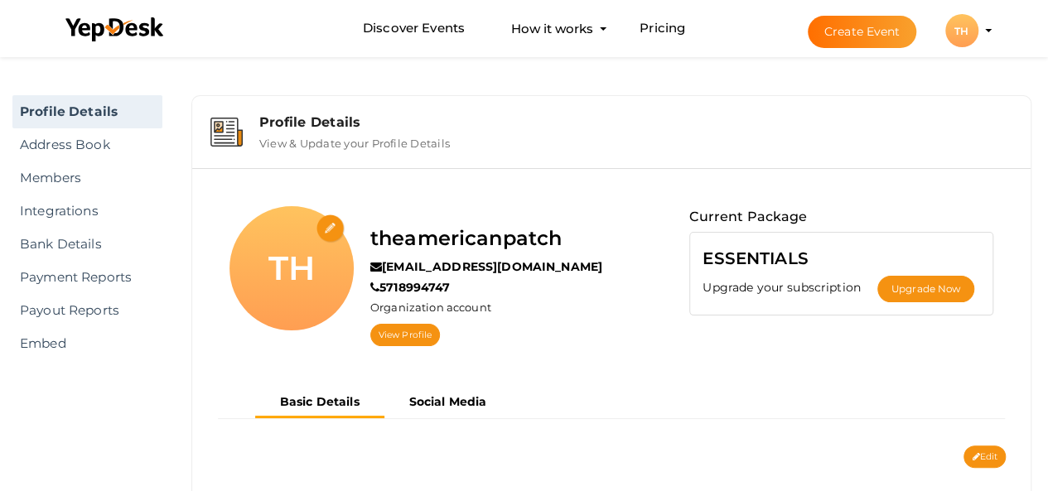
click at [333, 228] on input "file" at bounding box center [330, 229] width 29 height 29
type input "C:\fakepath\Screenshot 2025-09-23 182504.png"
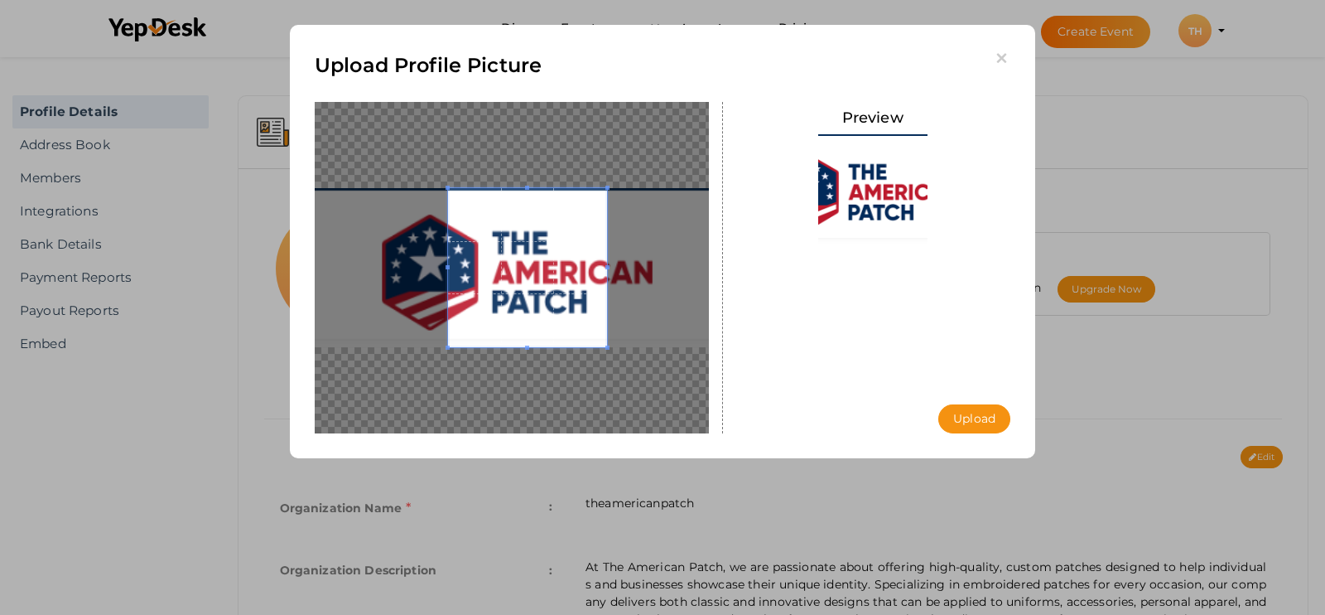
drag, startPoint x: 449, startPoint y: 268, endPoint x: 386, endPoint y: 267, distance: 63.0
click at [386, 267] on div at bounding box center [512, 267] width 394 height 331
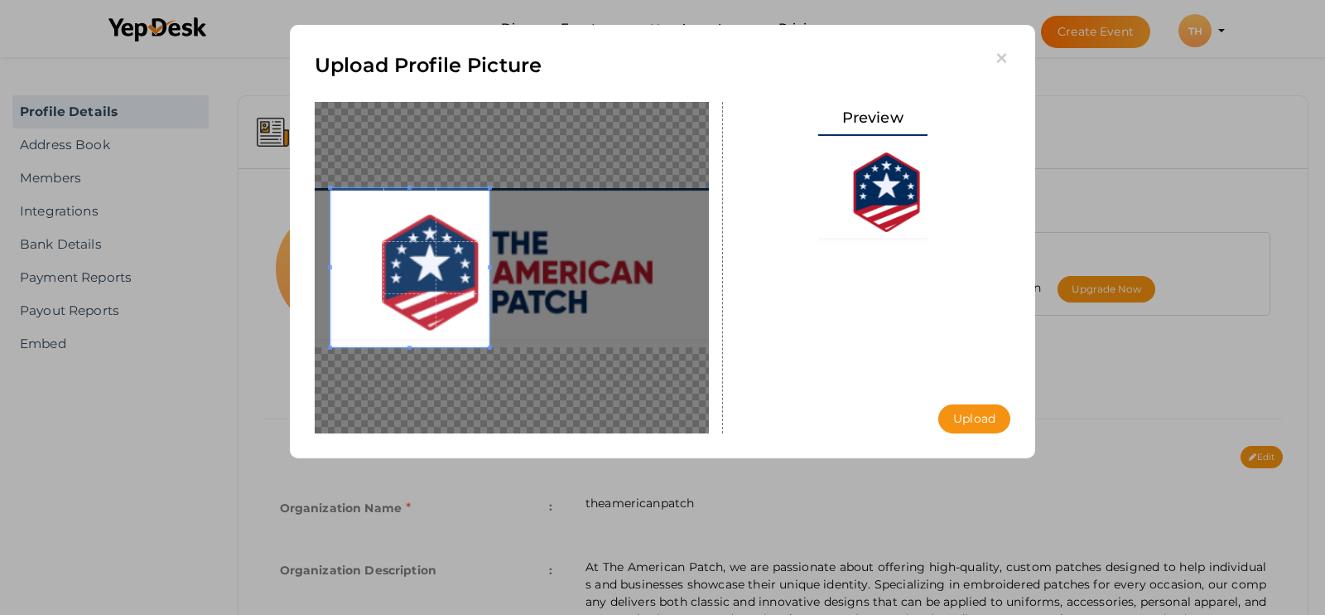
drag, startPoint x: 538, startPoint y: 255, endPoint x: 420, endPoint y: 267, distance: 118.2
click at [420, 267] on span at bounding box center [409, 267] width 159 height 159
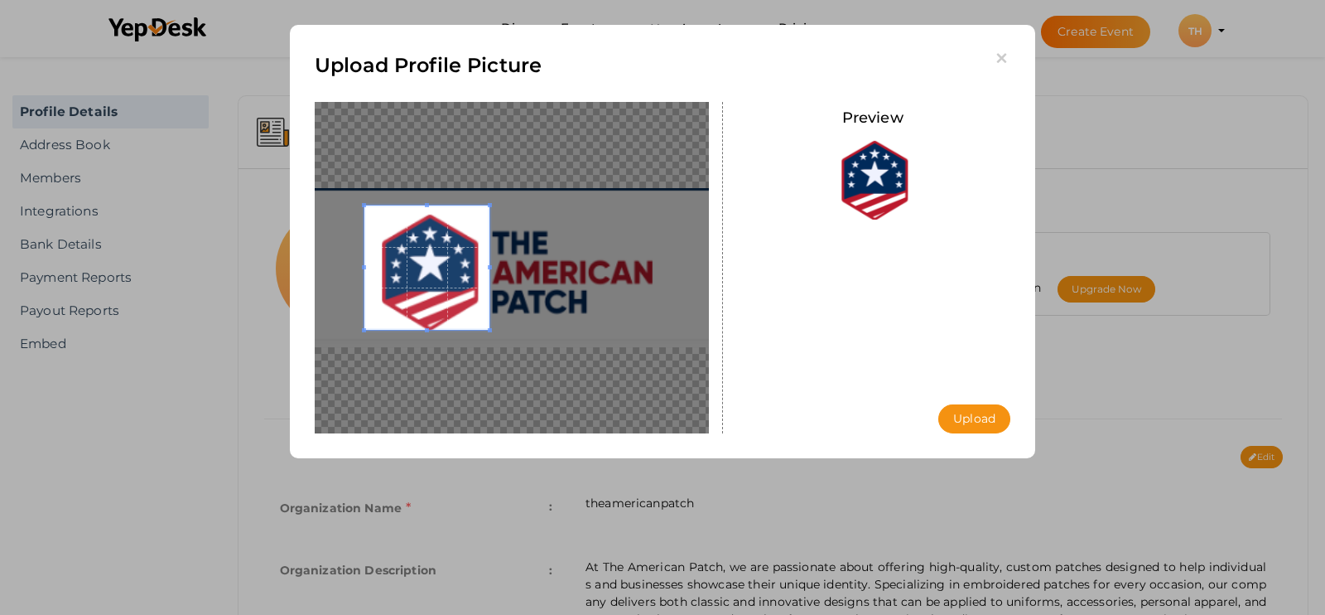
drag, startPoint x: 331, startPoint y: 264, endPoint x: 365, endPoint y: 268, distance: 34.2
click at [365, 268] on span at bounding box center [364, 267] width 4 height 4
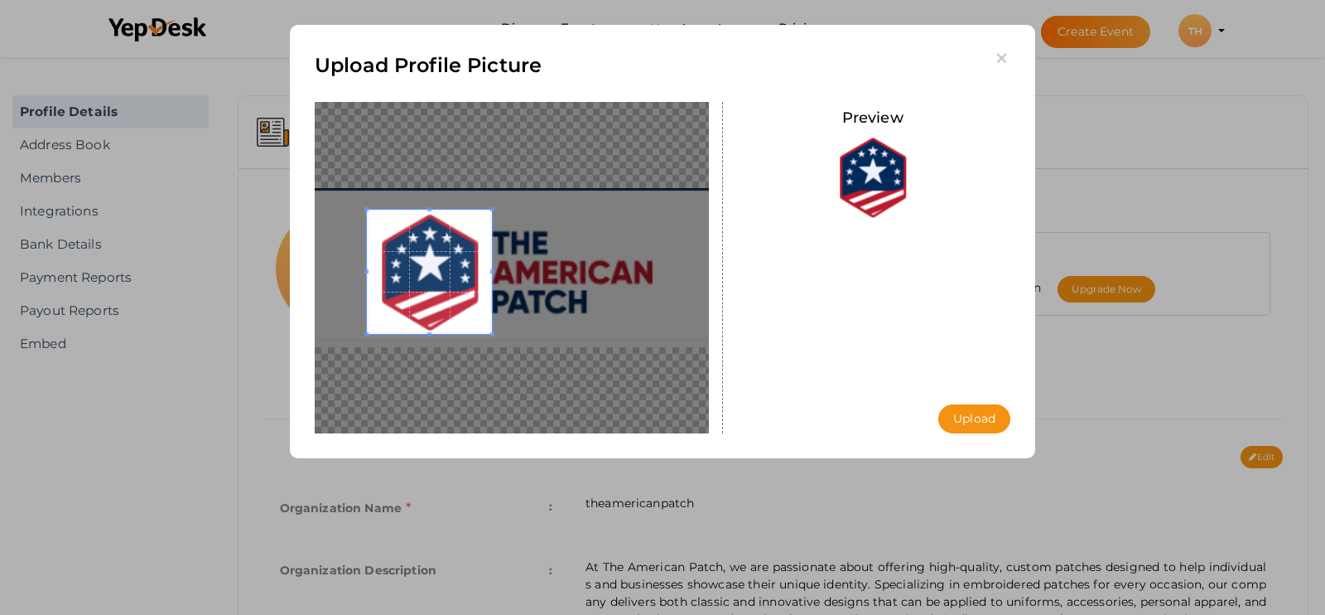
drag, startPoint x: 451, startPoint y: 276, endPoint x: 533, endPoint y: 306, distance: 86.5
click at [456, 282] on span at bounding box center [429, 272] width 125 height 125
click at [975, 415] on button "Upload" at bounding box center [974, 418] width 72 height 29
